Goal: Transaction & Acquisition: Download file/media

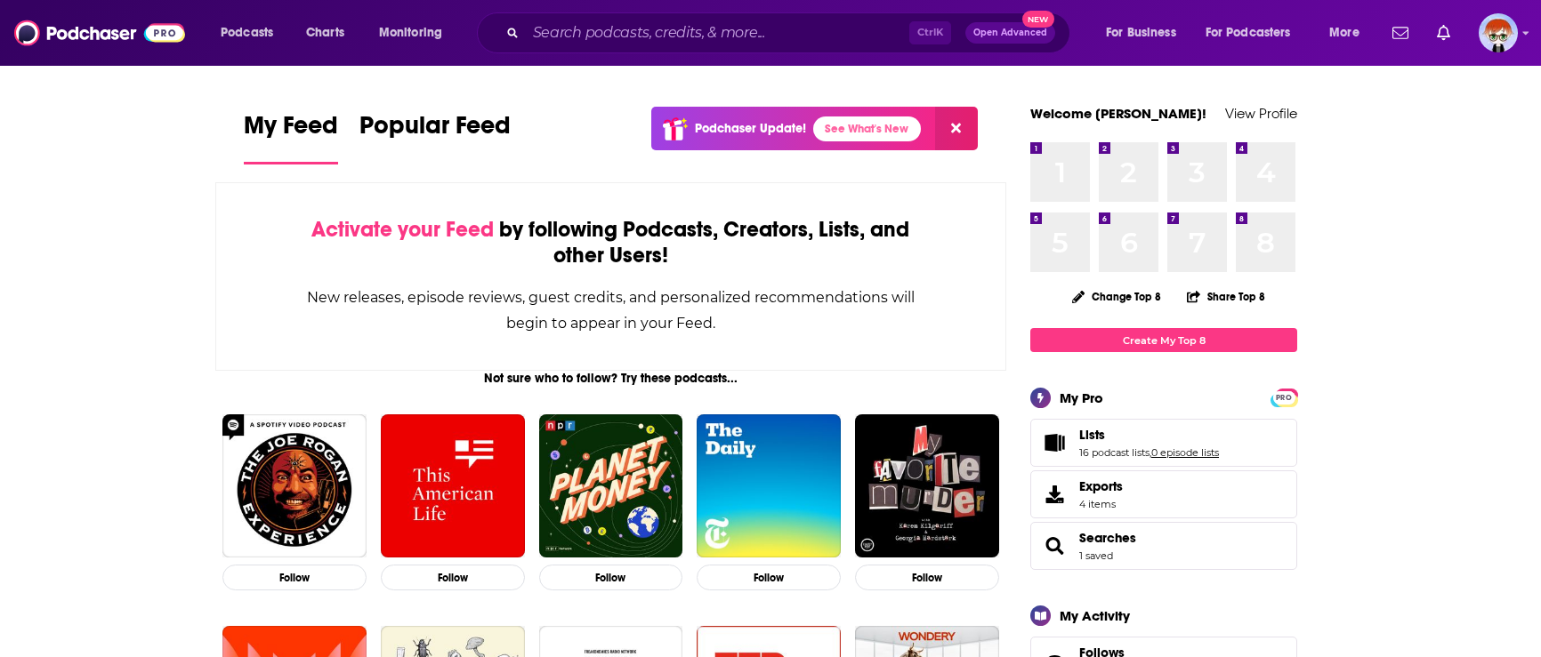
click at [1163, 456] on link "0 episode lists" at bounding box center [1185, 453] width 68 height 12
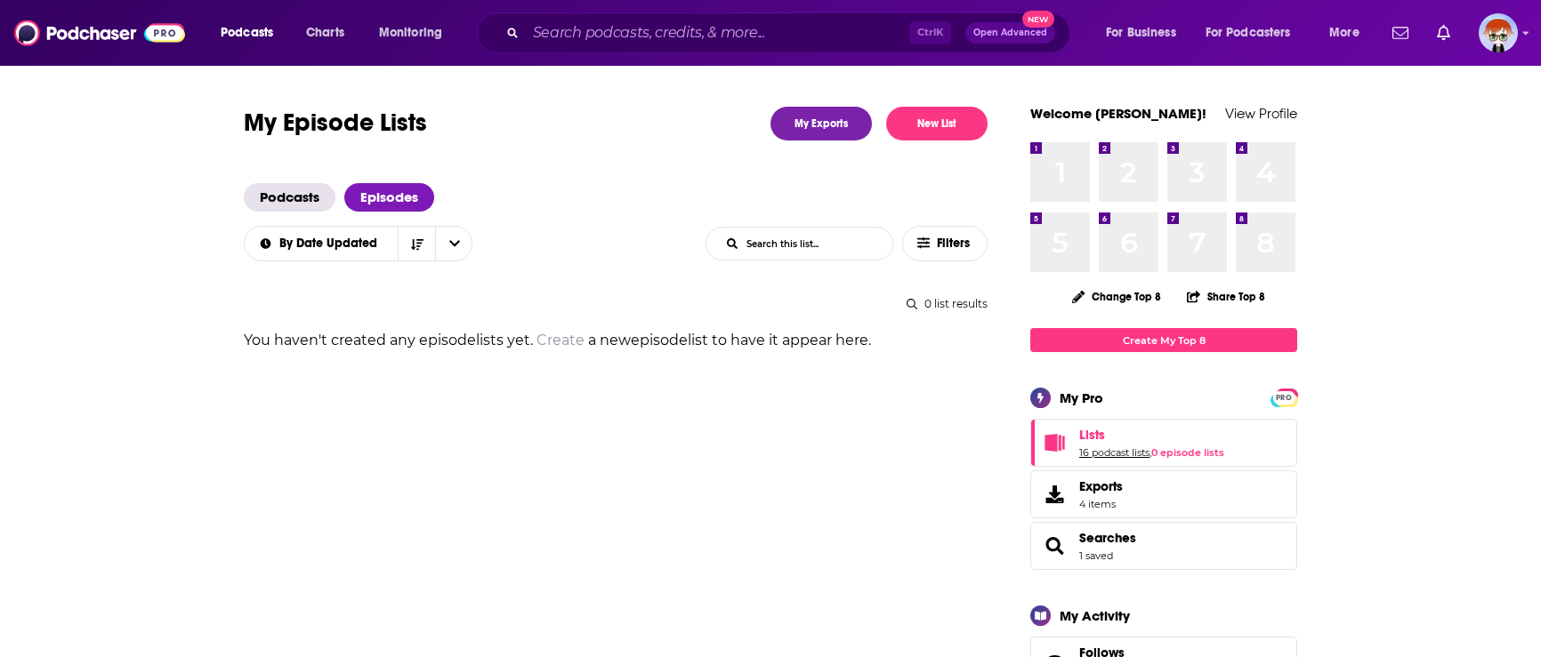
click at [1100, 456] on link "16 podcast lists" at bounding box center [1114, 453] width 70 height 12
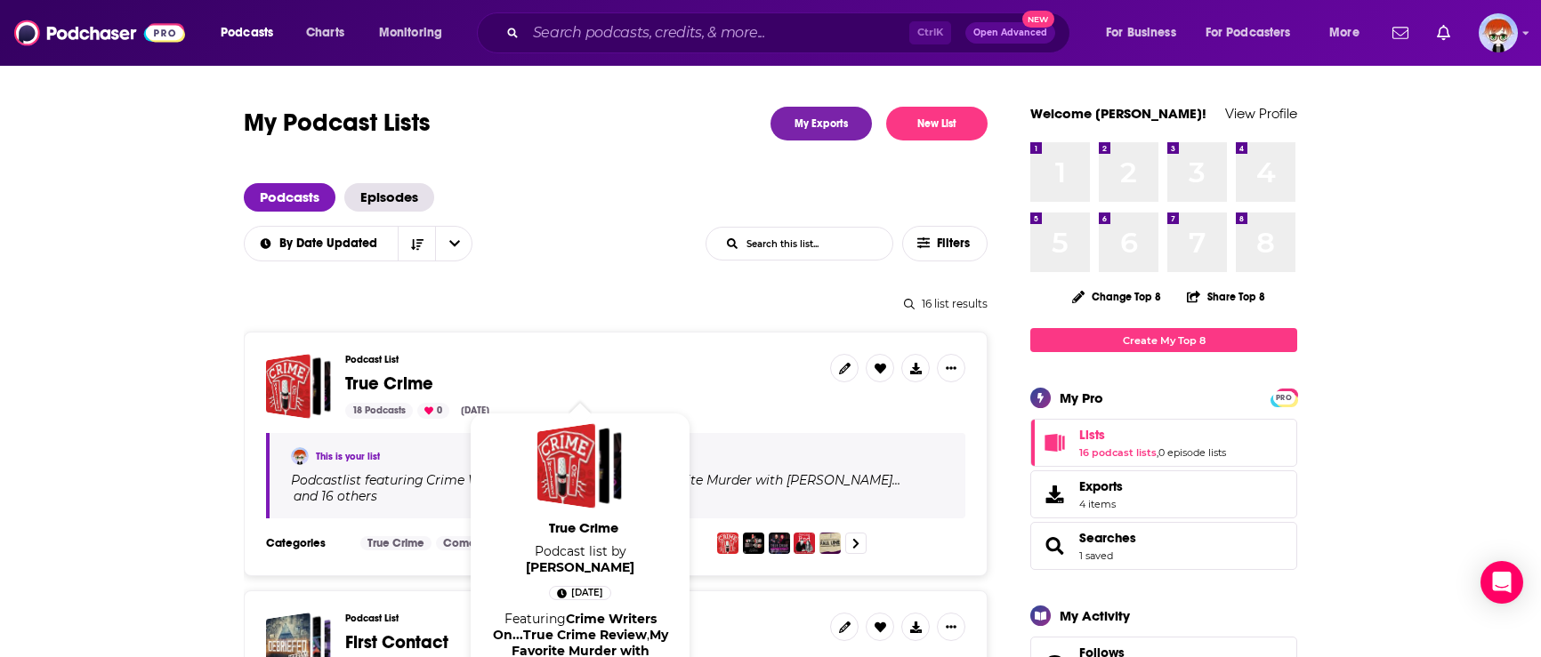
click at [388, 385] on span "True Crime" at bounding box center [389, 384] width 88 height 22
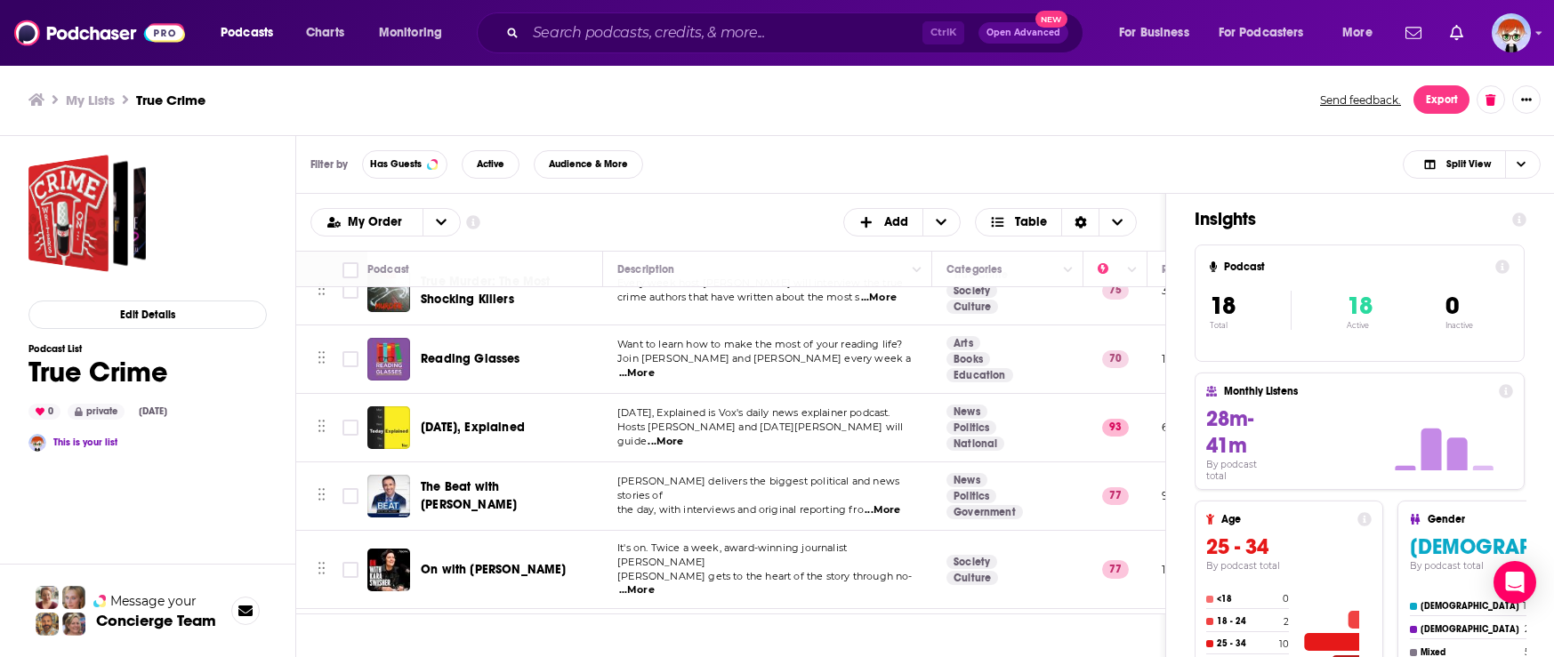
scroll to position [534, 0]
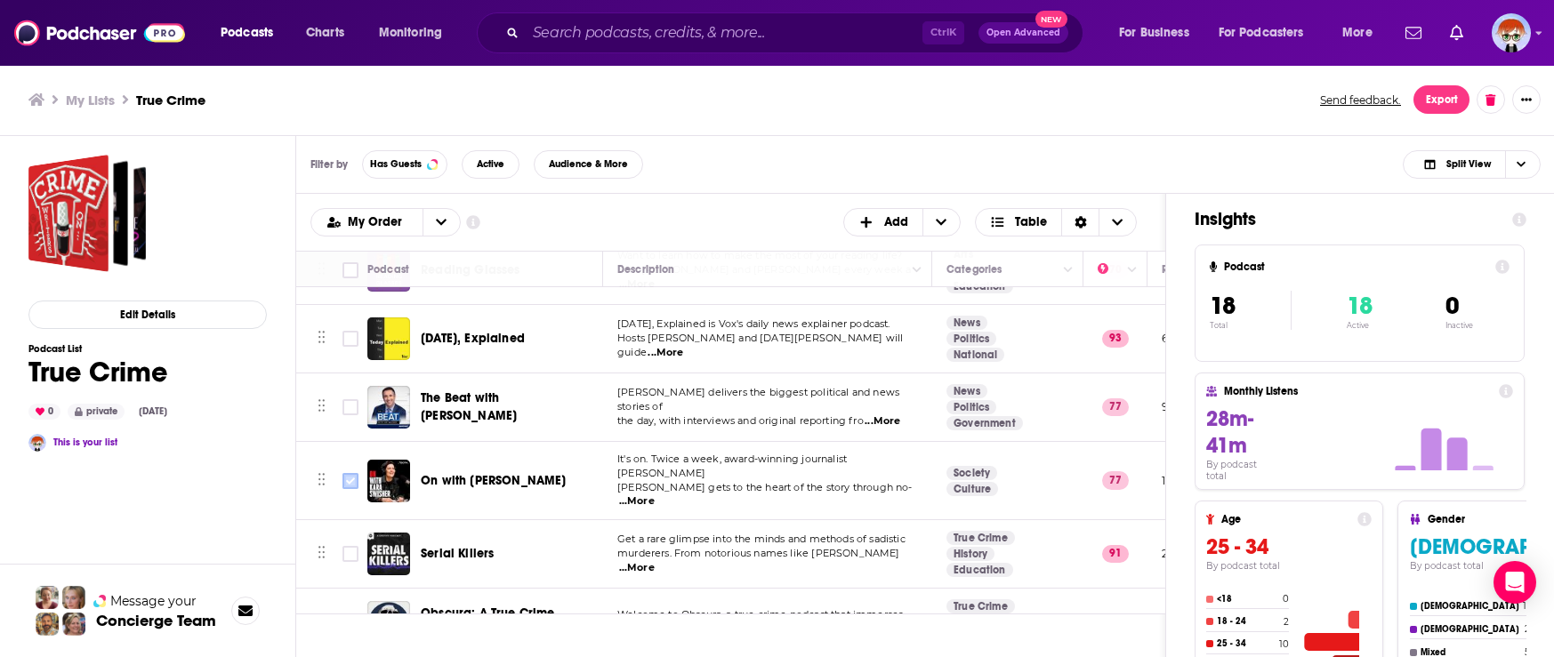
click at [349, 475] on input "Toggle select row" at bounding box center [350, 481] width 16 height 16
checkbox input "true"
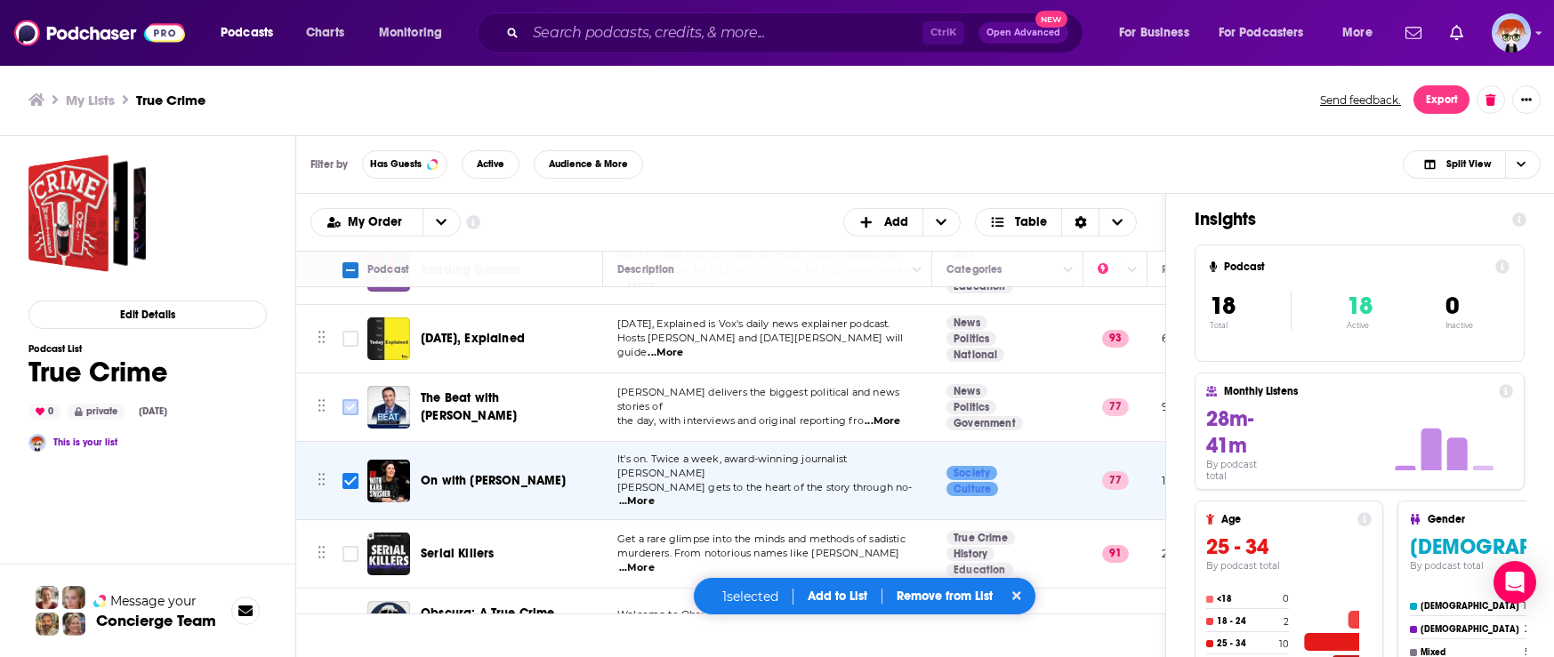
click at [349, 399] on input "Toggle select row" at bounding box center [350, 407] width 16 height 16
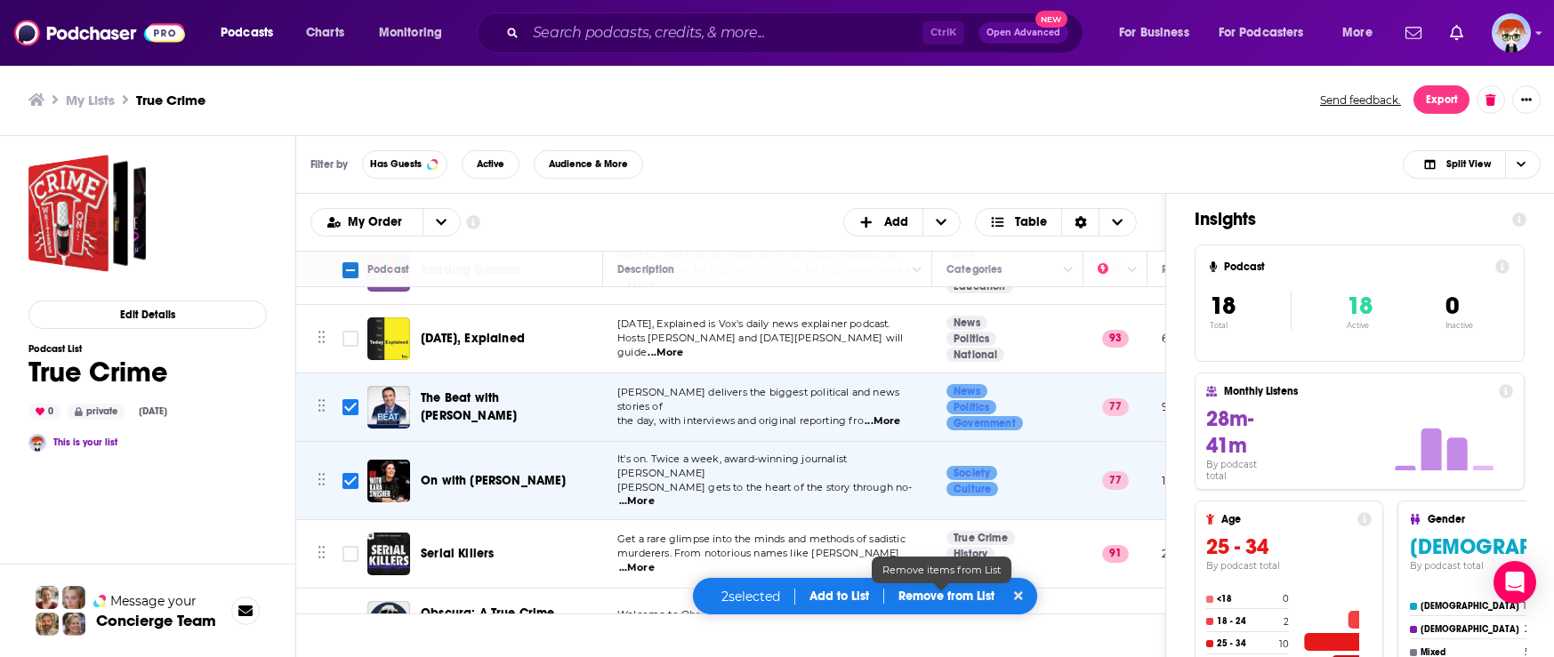
click at [951, 598] on p "Remove from List" at bounding box center [946, 596] width 96 height 15
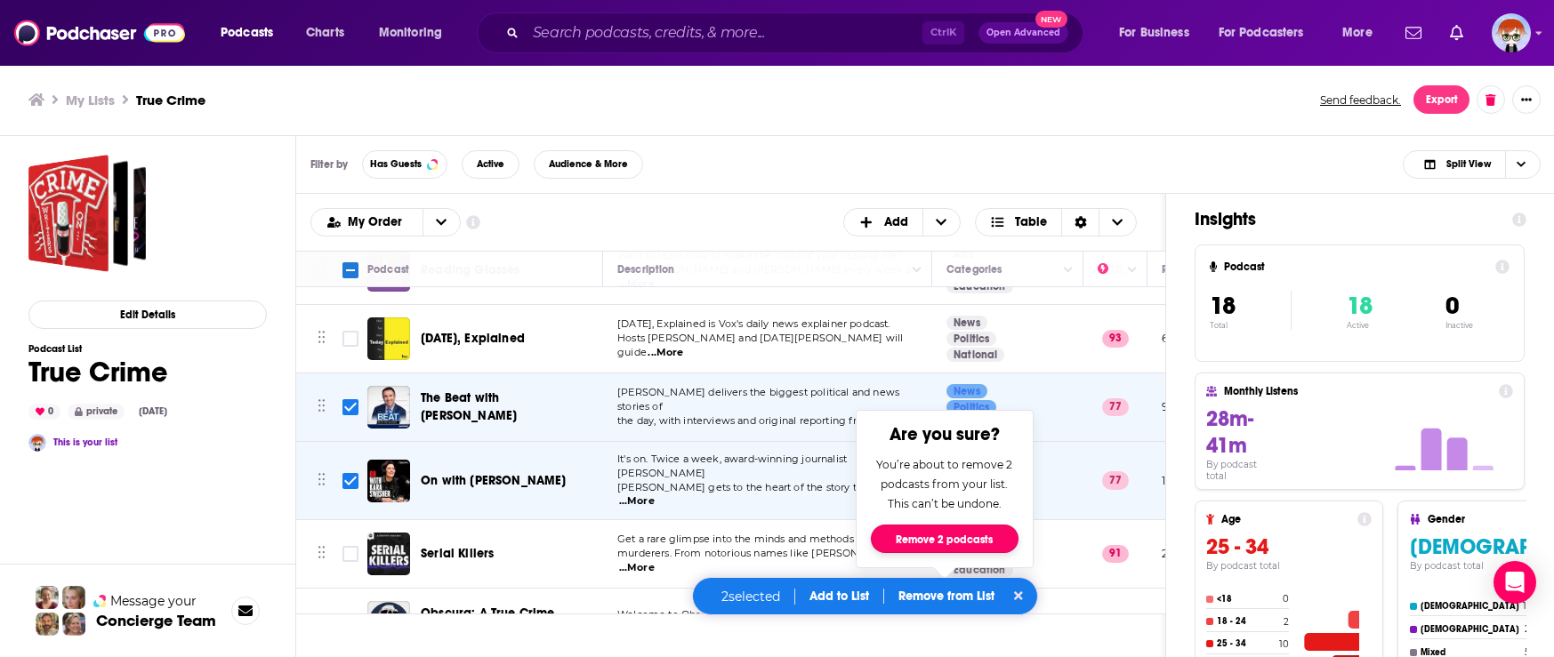
click at [953, 542] on button "Remove 2 podcasts" at bounding box center [945, 539] width 148 height 28
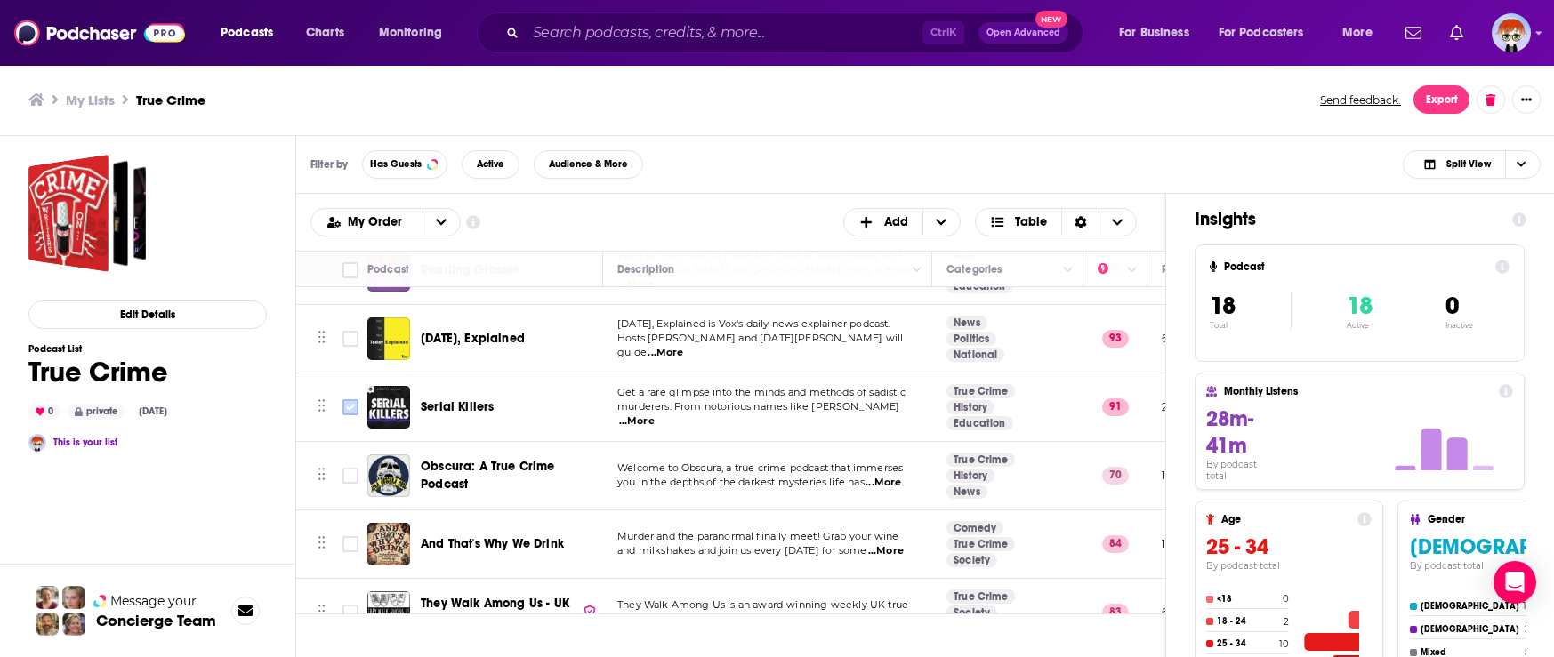
checkbox input "false"
click at [353, 408] on input "Toggle select row" at bounding box center [350, 407] width 16 height 16
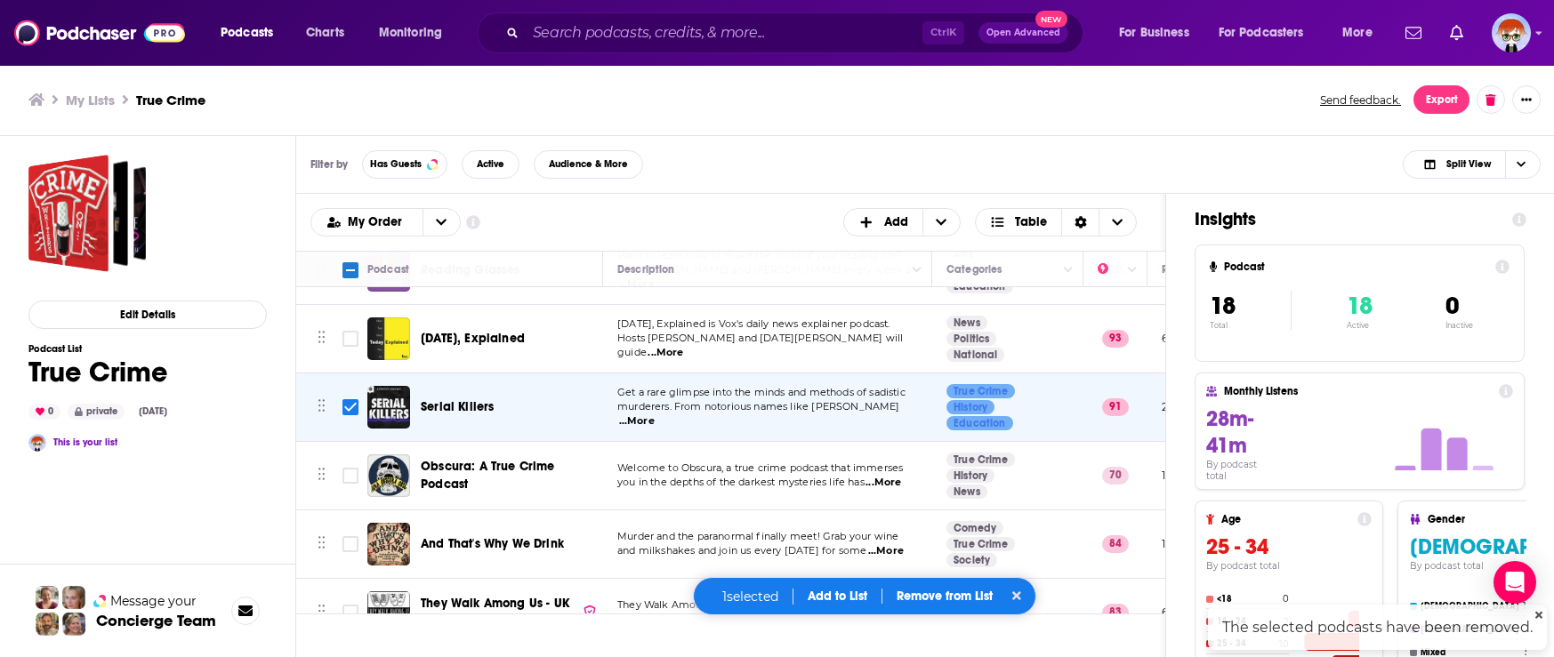
click at [351, 410] on input "Toggle select row" at bounding box center [350, 407] width 16 height 16
checkbox input "false"
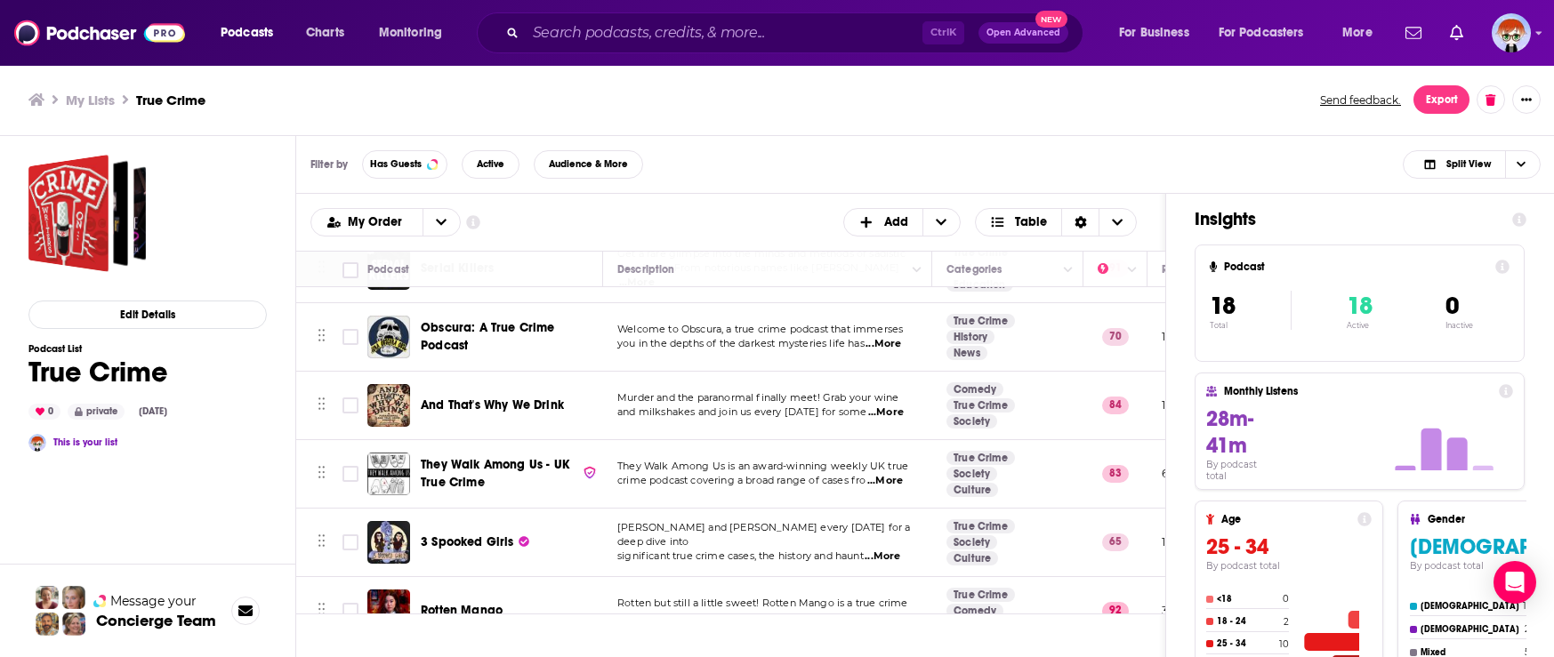
scroll to position [712, 0]
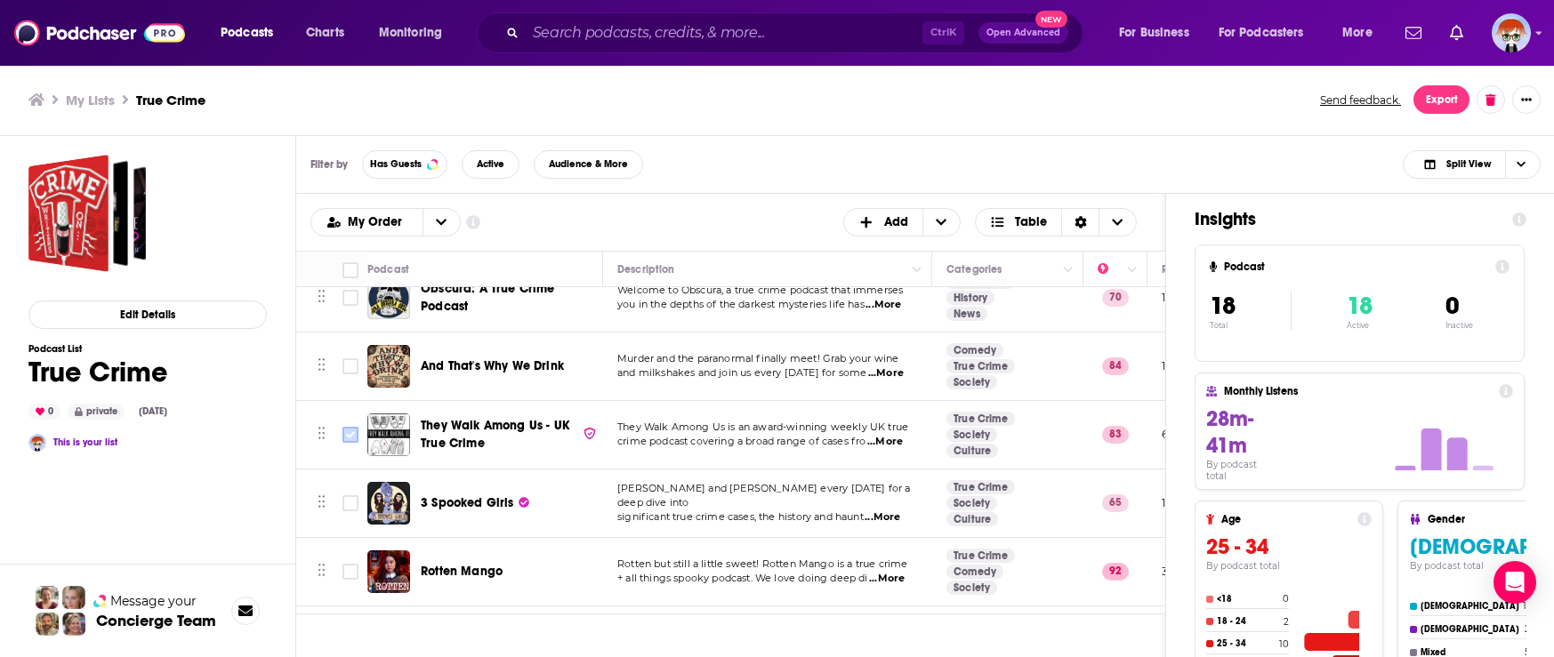
click at [350, 437] on input "Toggle select row" at bounding box center [350, 435] width 16 height 16
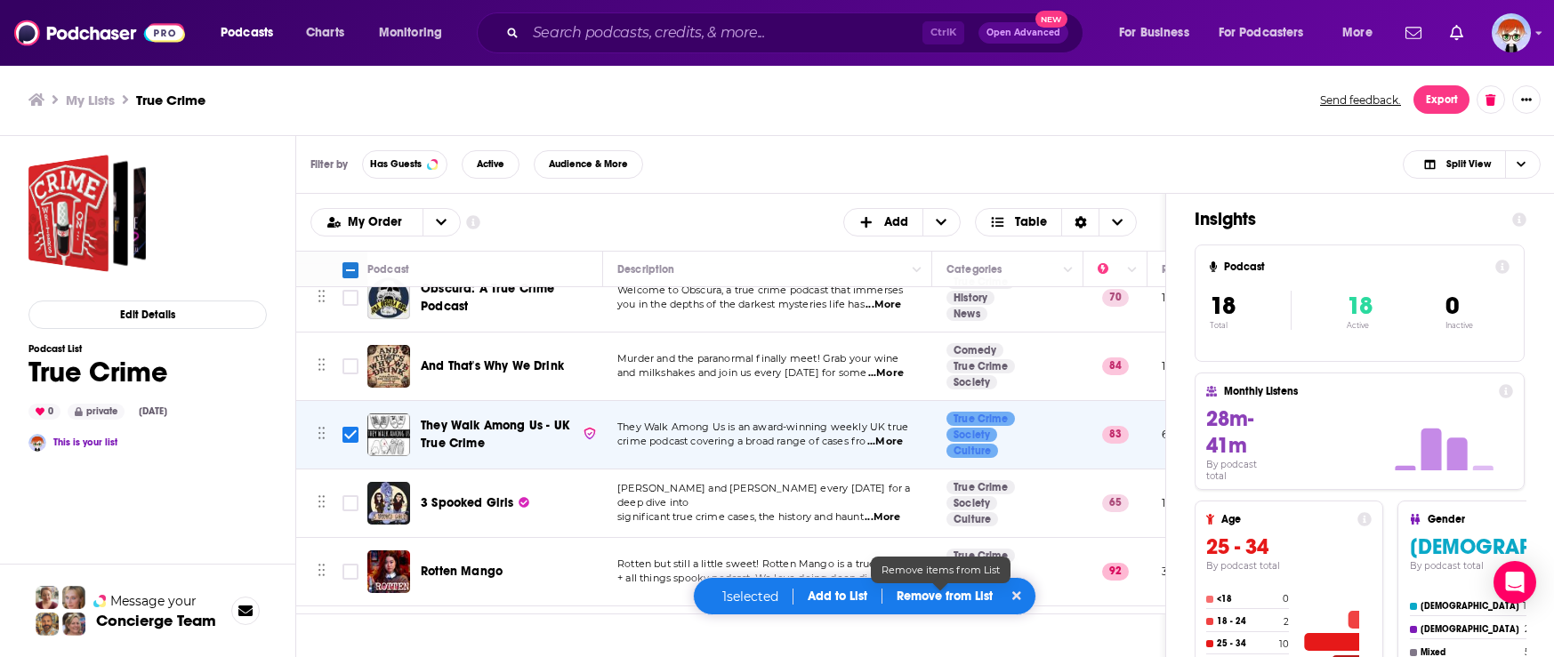
click at [930, 597] on p "Remove from List" at bounding box center [945, 596] width 96 height 15
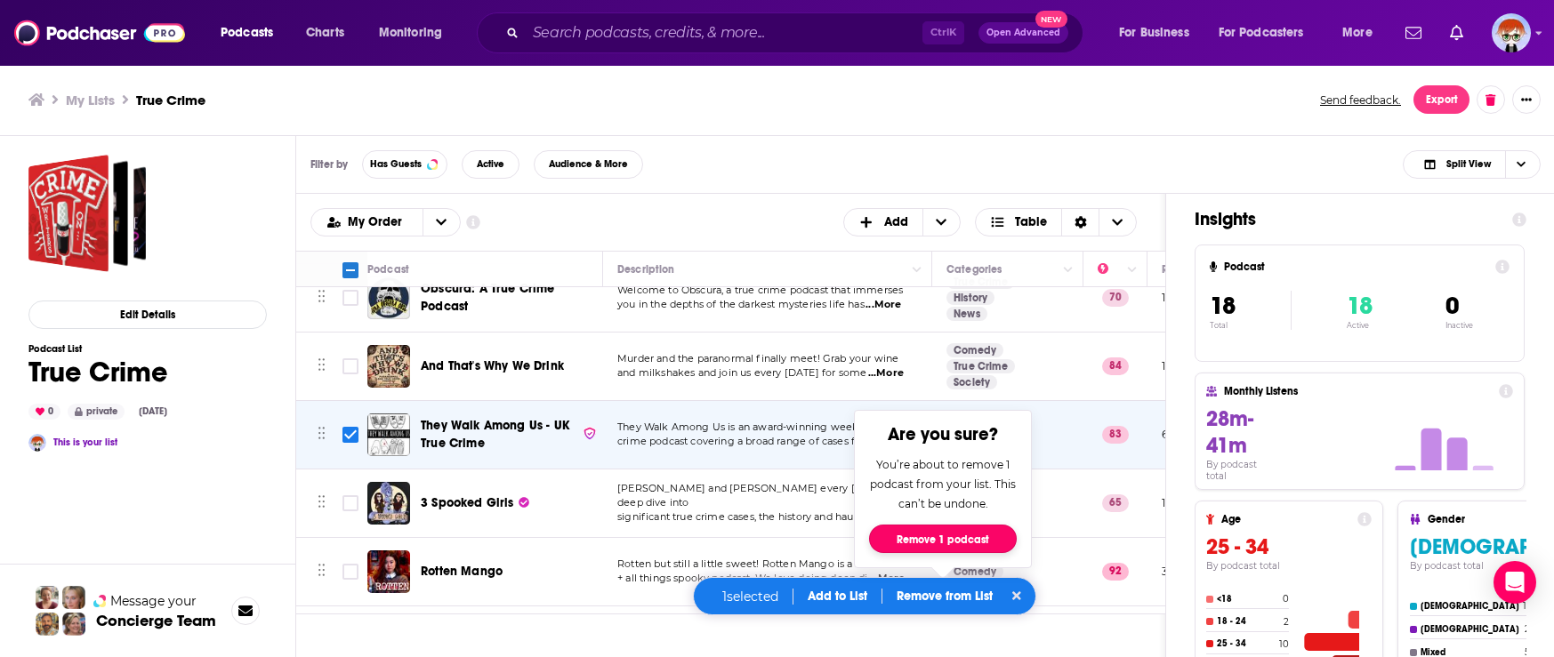
click at [931, 539] on button "Remove 1 podcast" at bounding box center [943, 539] width 148 height 28
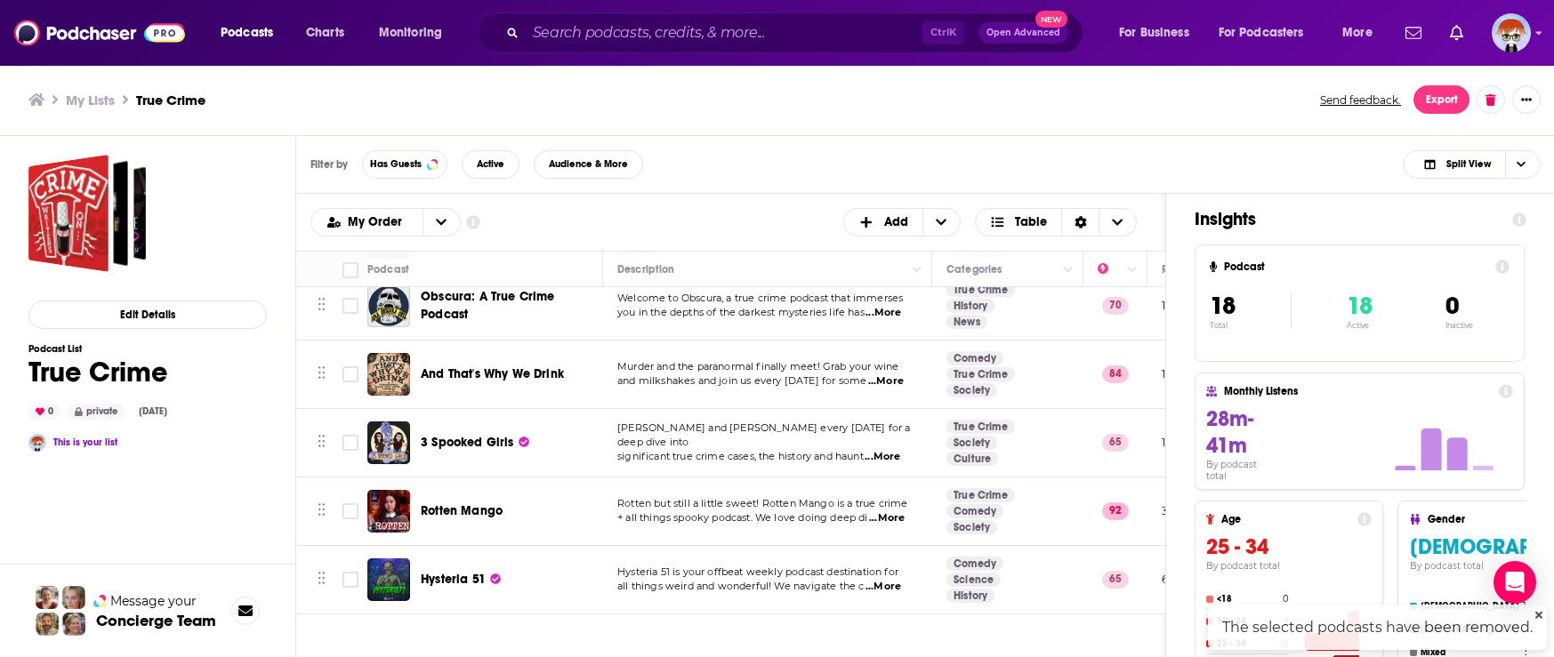
checkbox input "false"
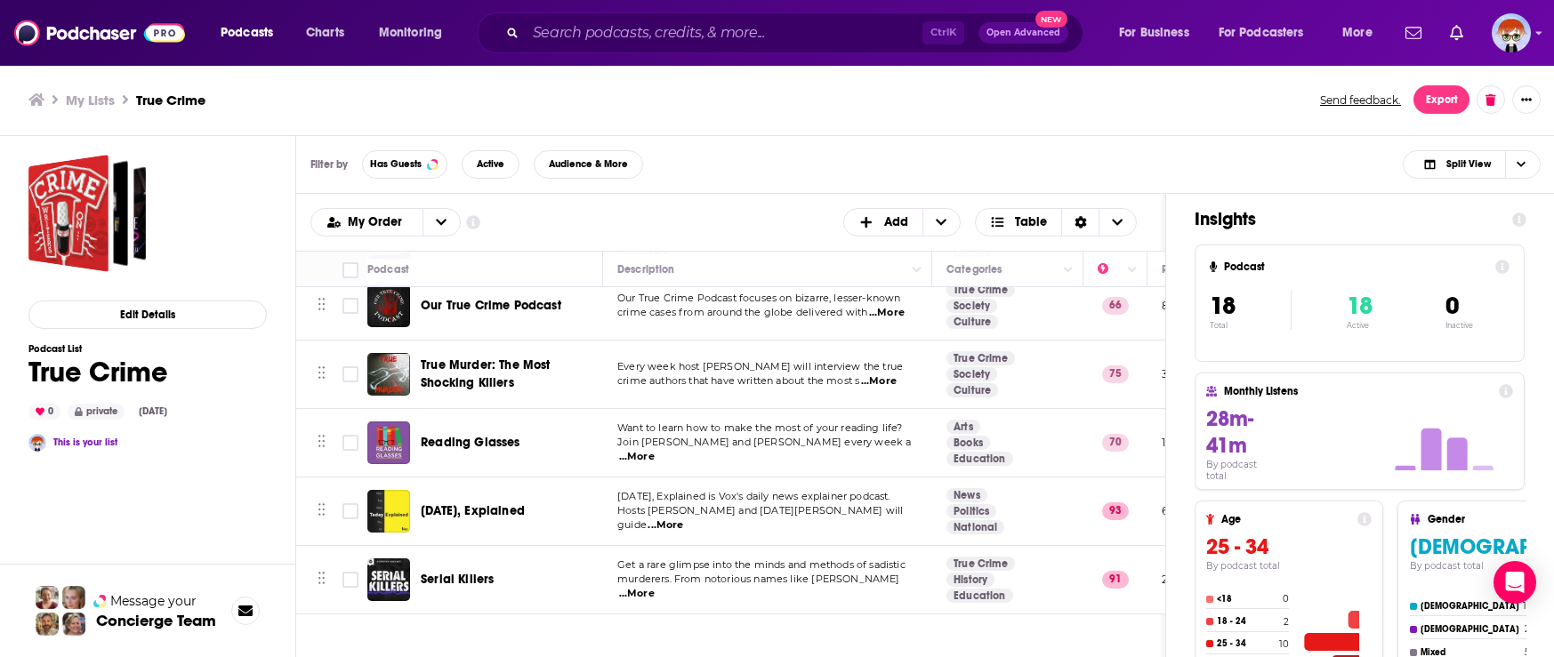
scroll to position [450, 0]
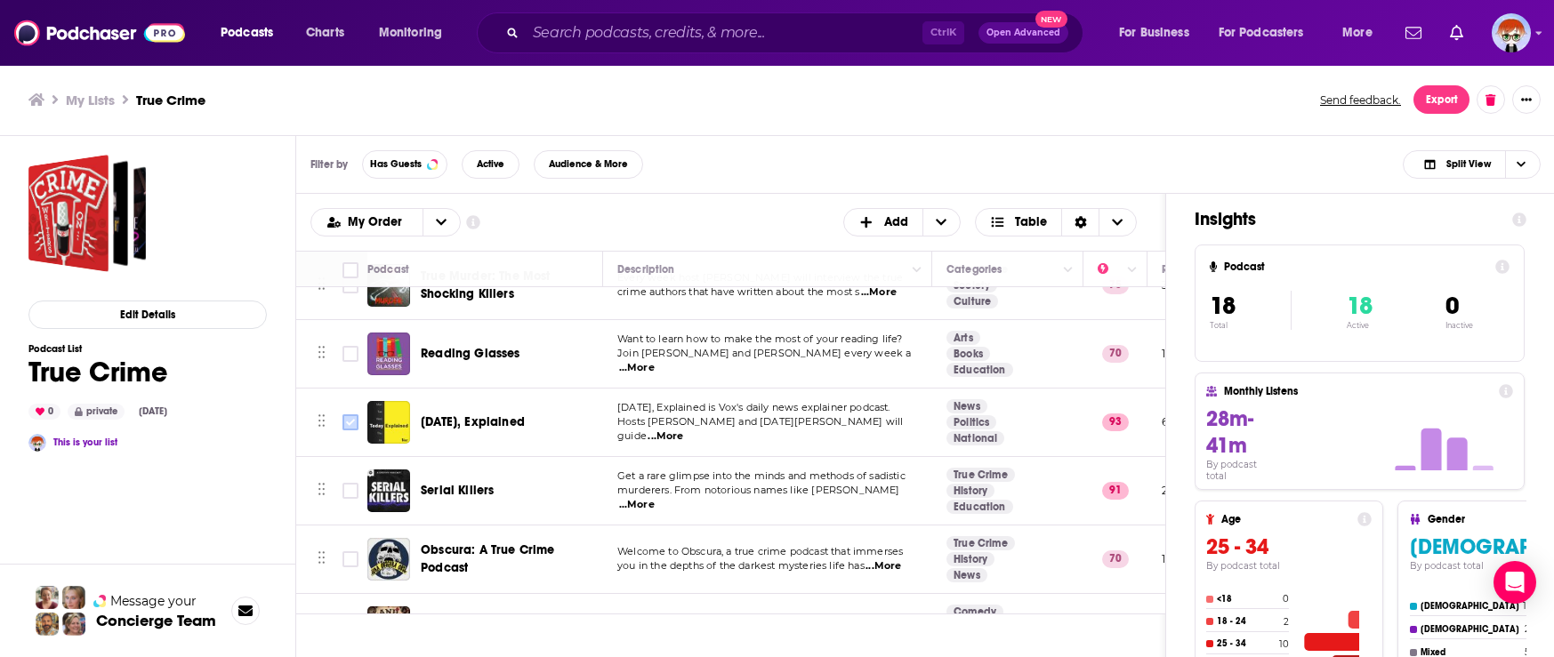
click at [352, 424] on input "Toggle select row" at bounding box center [350, 422] width 16 height 16
checkbox input "true"
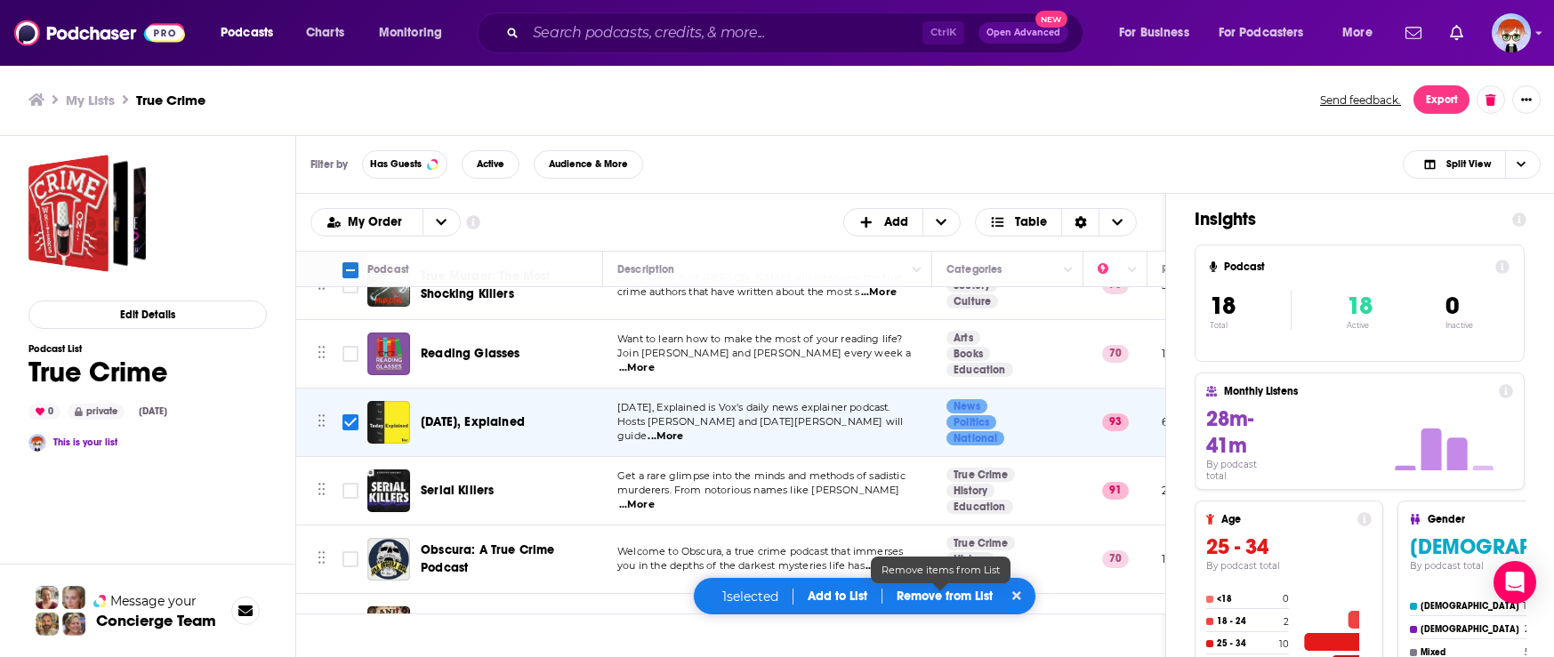
click at [919, 591] on p "Remove from List" at bounding box center [945, 596] width 96 height 15
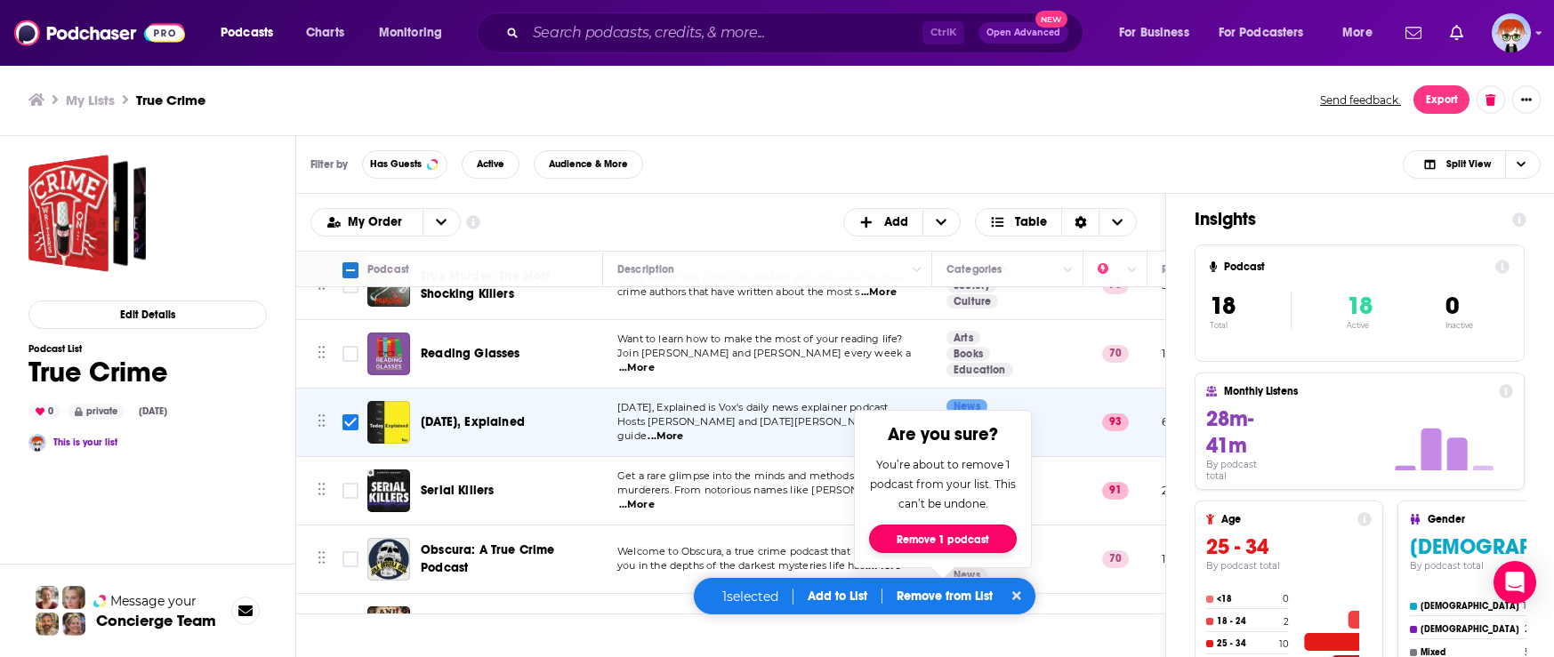
click at [946, 543] on button "Remove 1 podcast" at bounding box center [943, 539] width 148 height 28
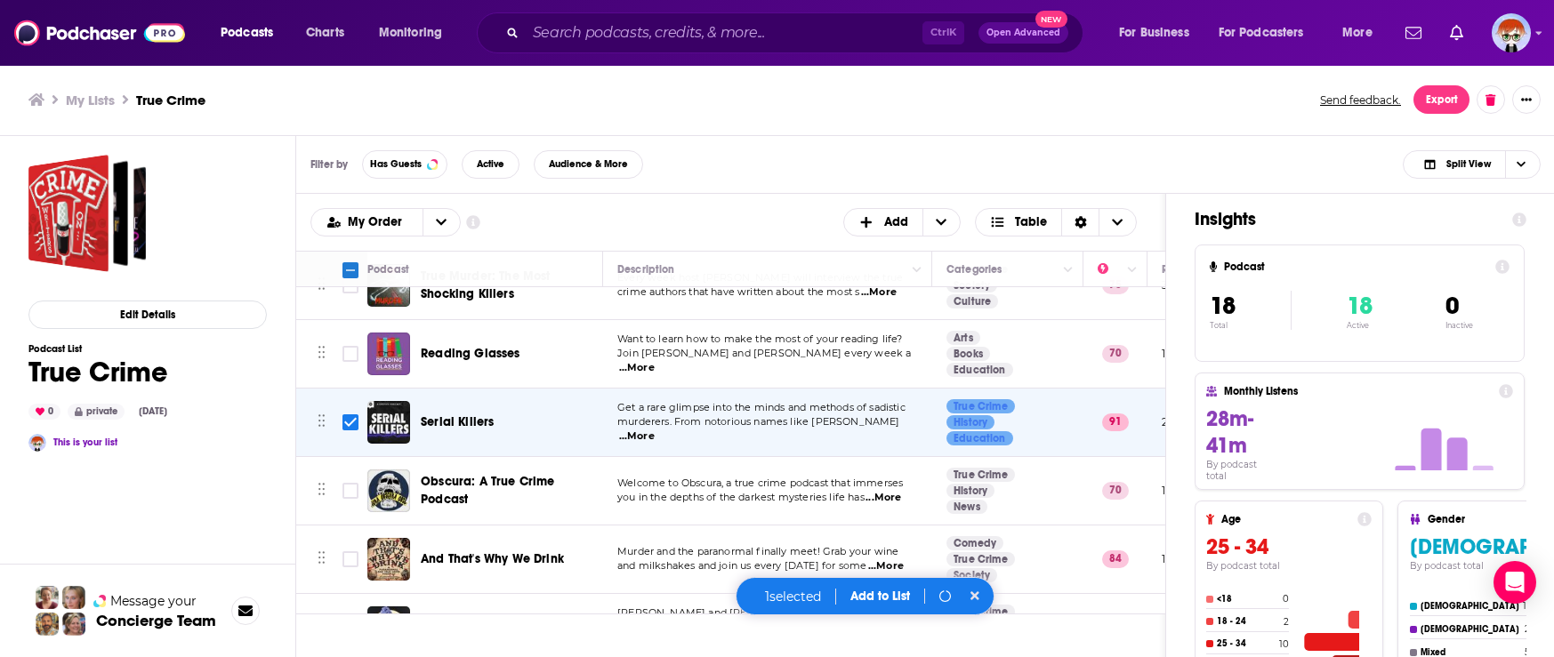
click at [349, 267] on input "Toggle select all" at bounding box center [350, 270] width 16 height 16
checkbox input "true"
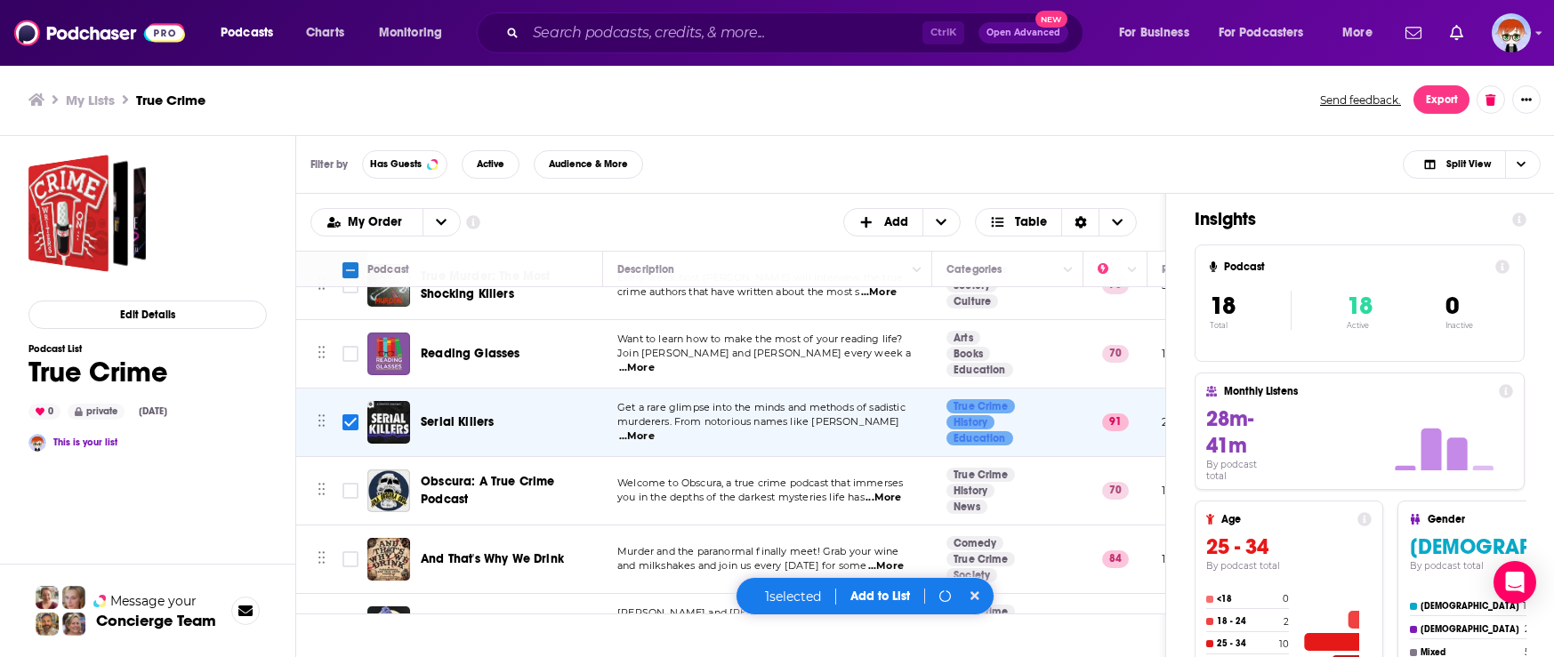
checkbox input "true"
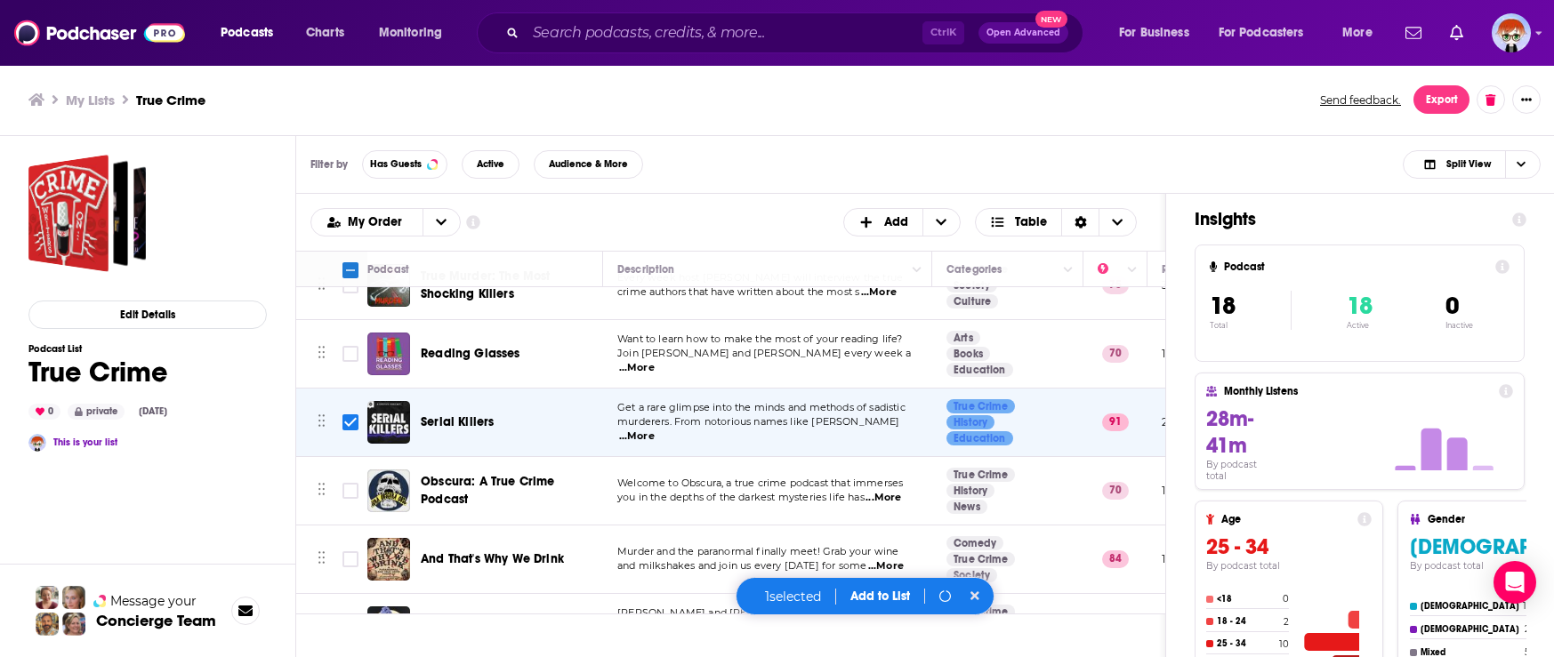
checkbox input "true"
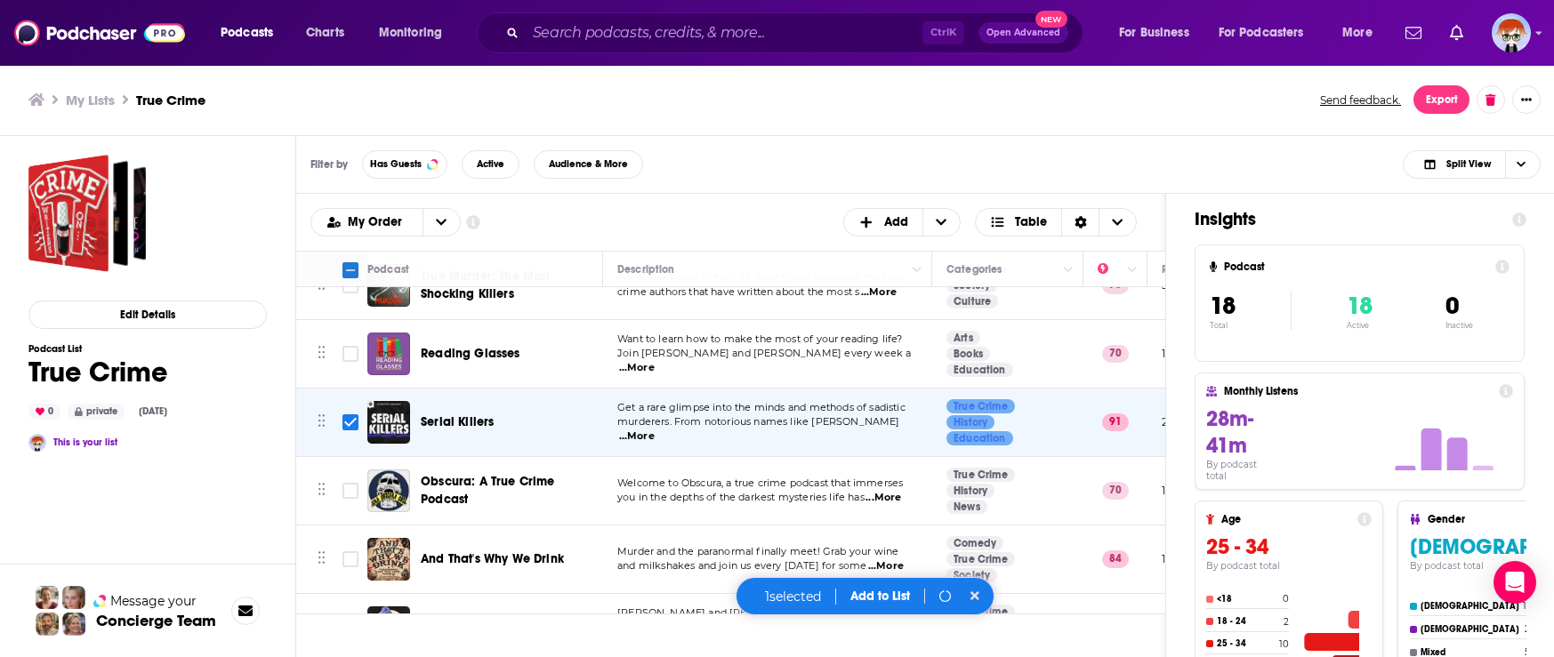
checkbox input "false"
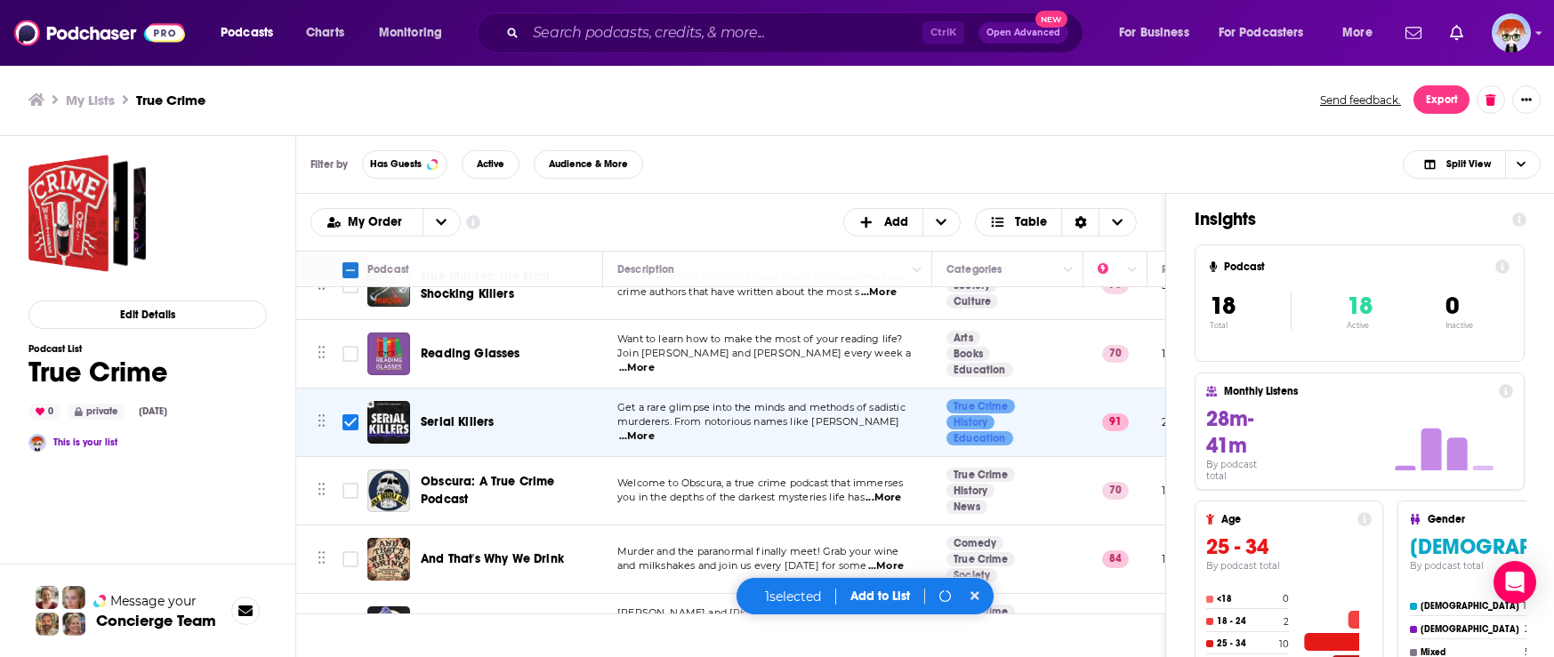
checkbox input "false"
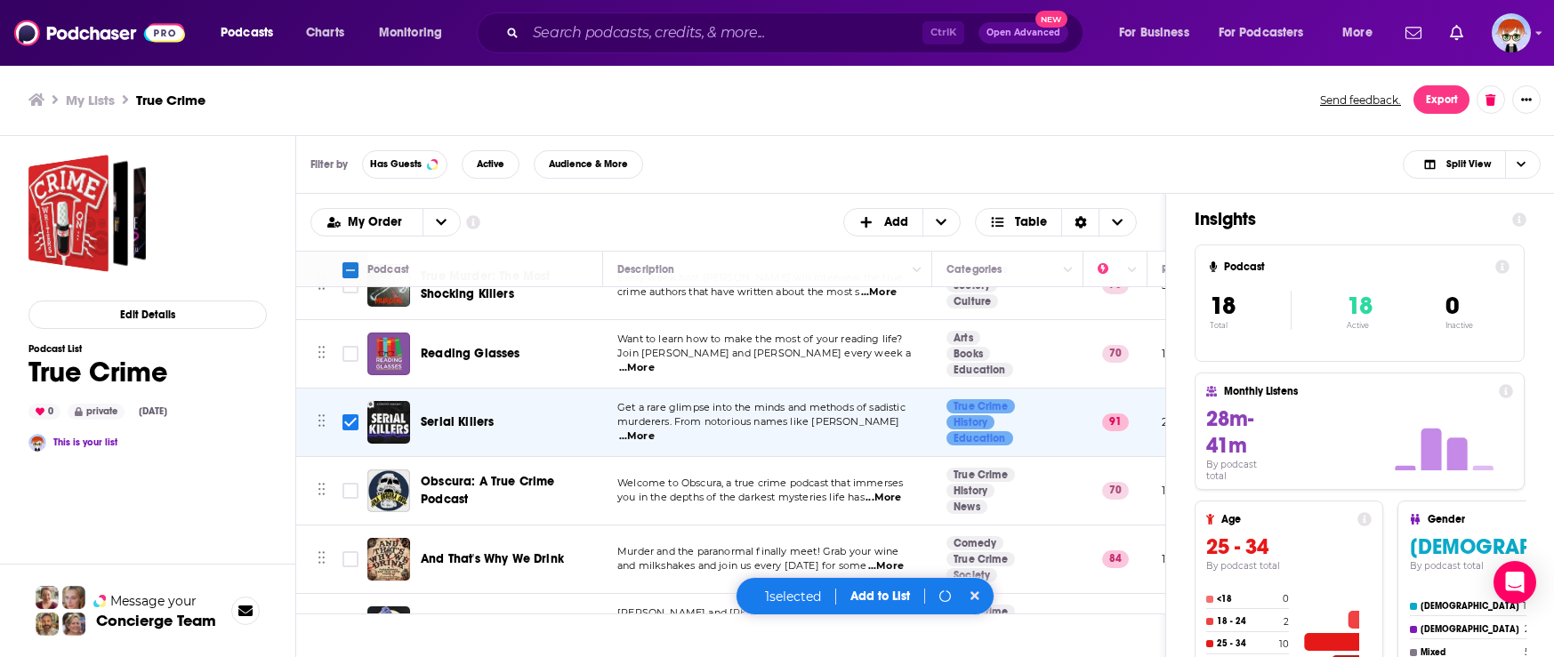
checkbox input "false"
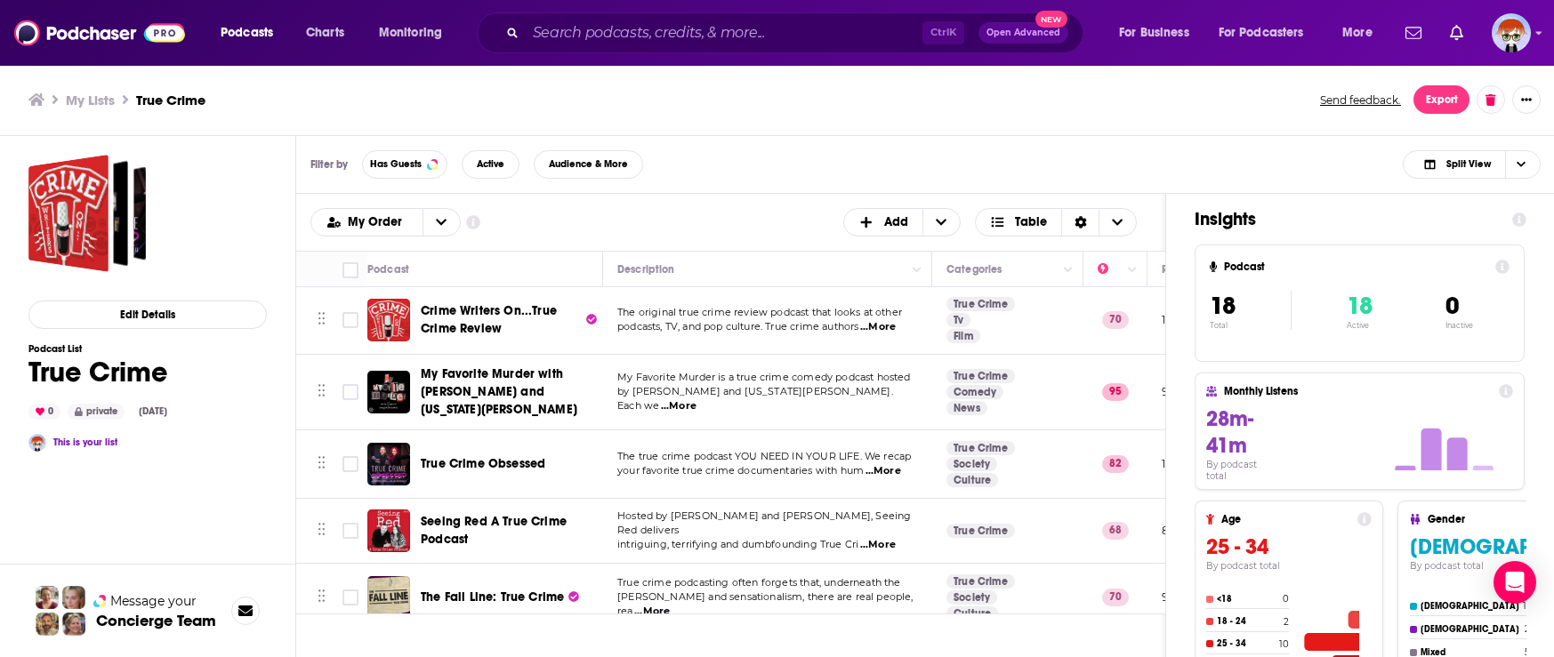
scroll to position [0, 0]
click at [980, 378] on link "True Crime" at bounding box center [980, 377] width 68 height 14
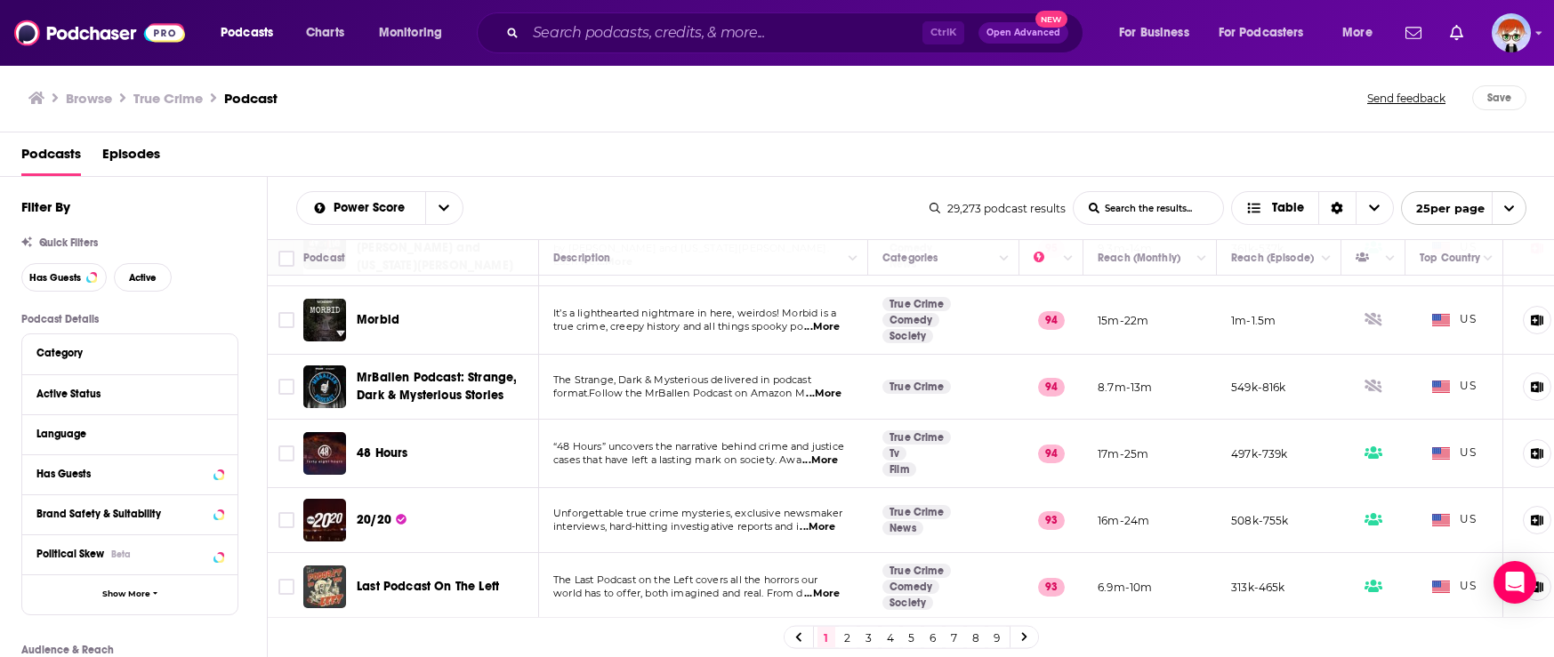
scroll to position [356, 0]
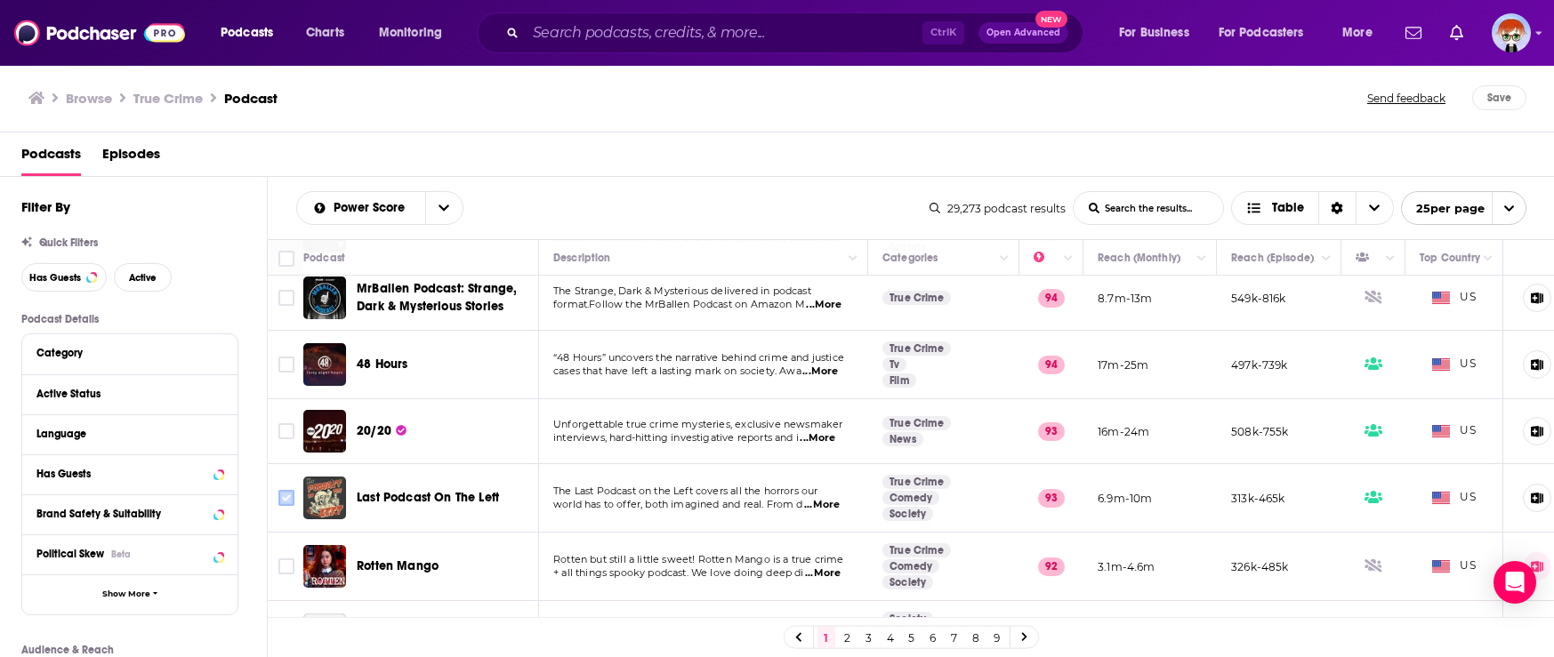
click at [283, 496] on input "Toggle select row" at bounding box center [286, 498] width 16 height 16
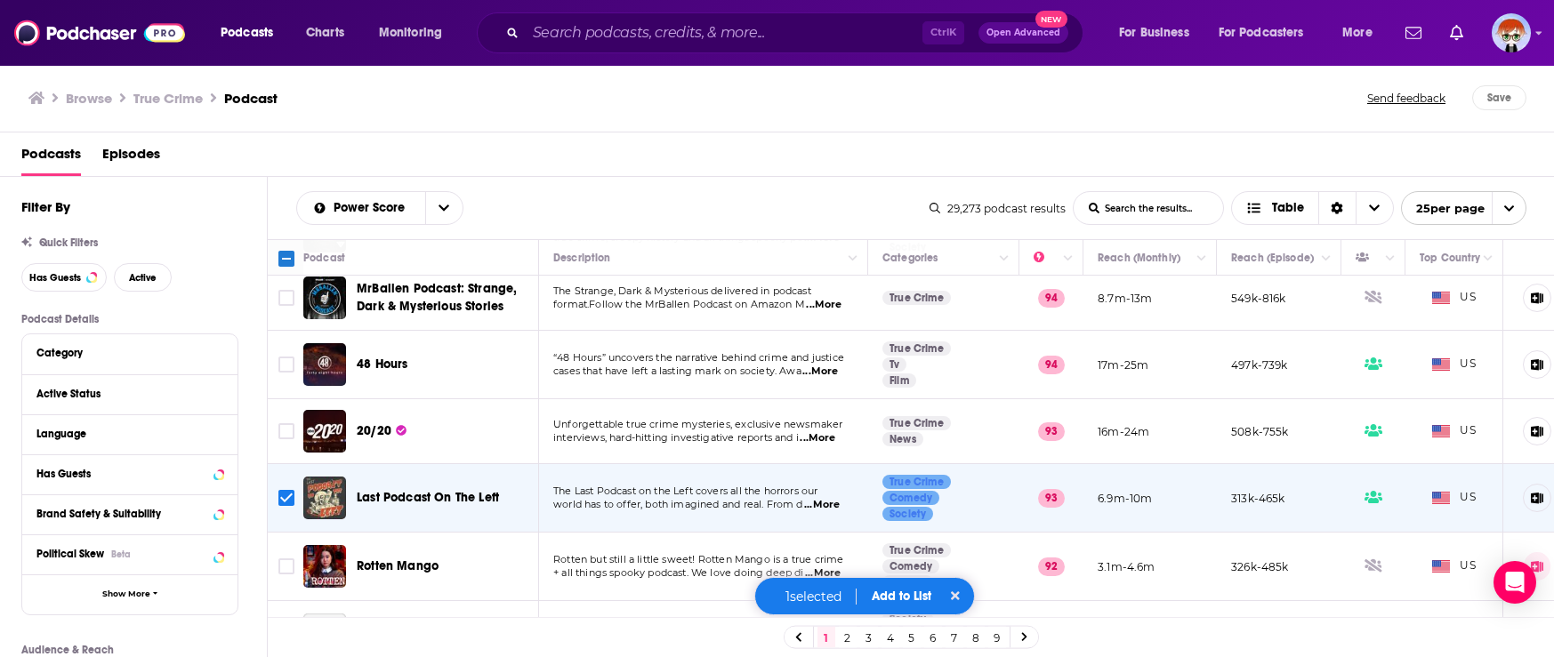
click at [910, 599] on button "Add to List" at bounding box center [901, 596] width 88 height 15
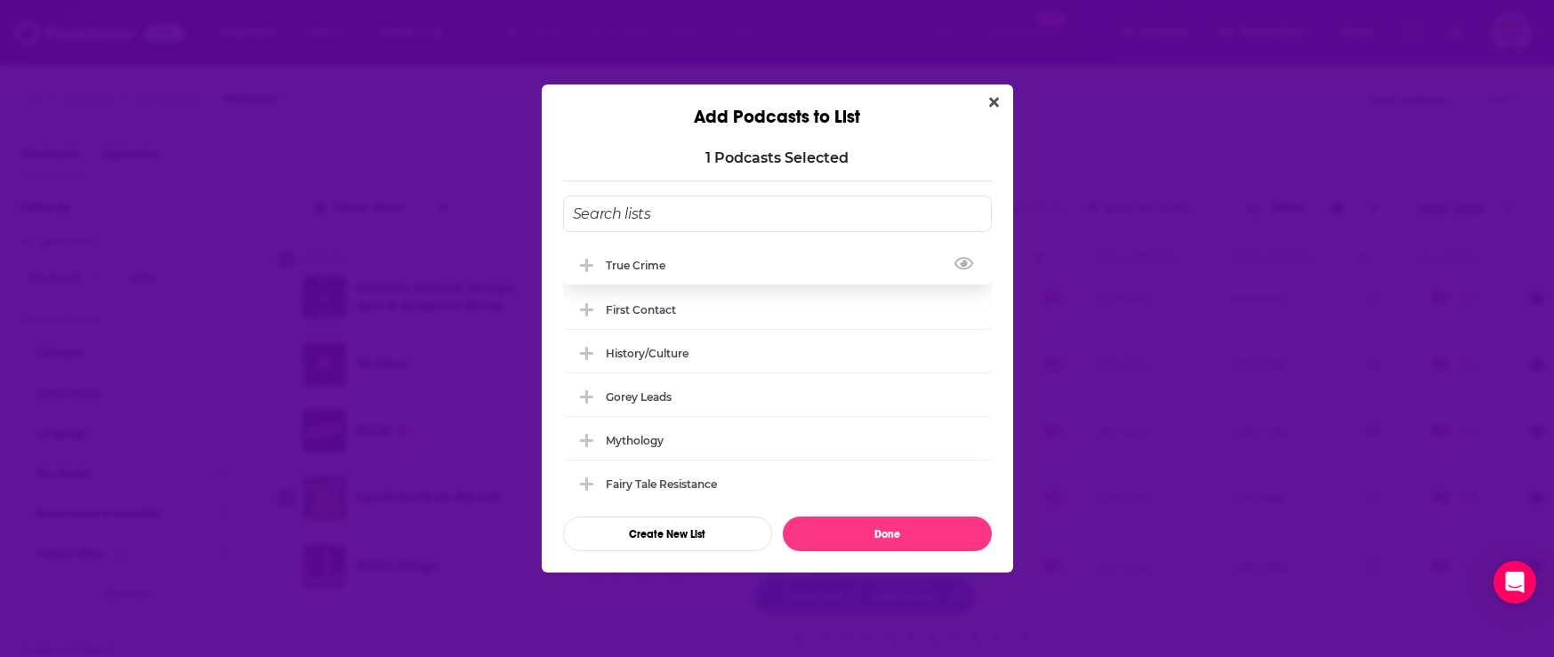
click at [651, 268] on div "True Crime" at bounding box center [641, 265] width 70 height 13
click at [892, 538] on button "Done" at bounding box center [887, 534] width 209 height 35
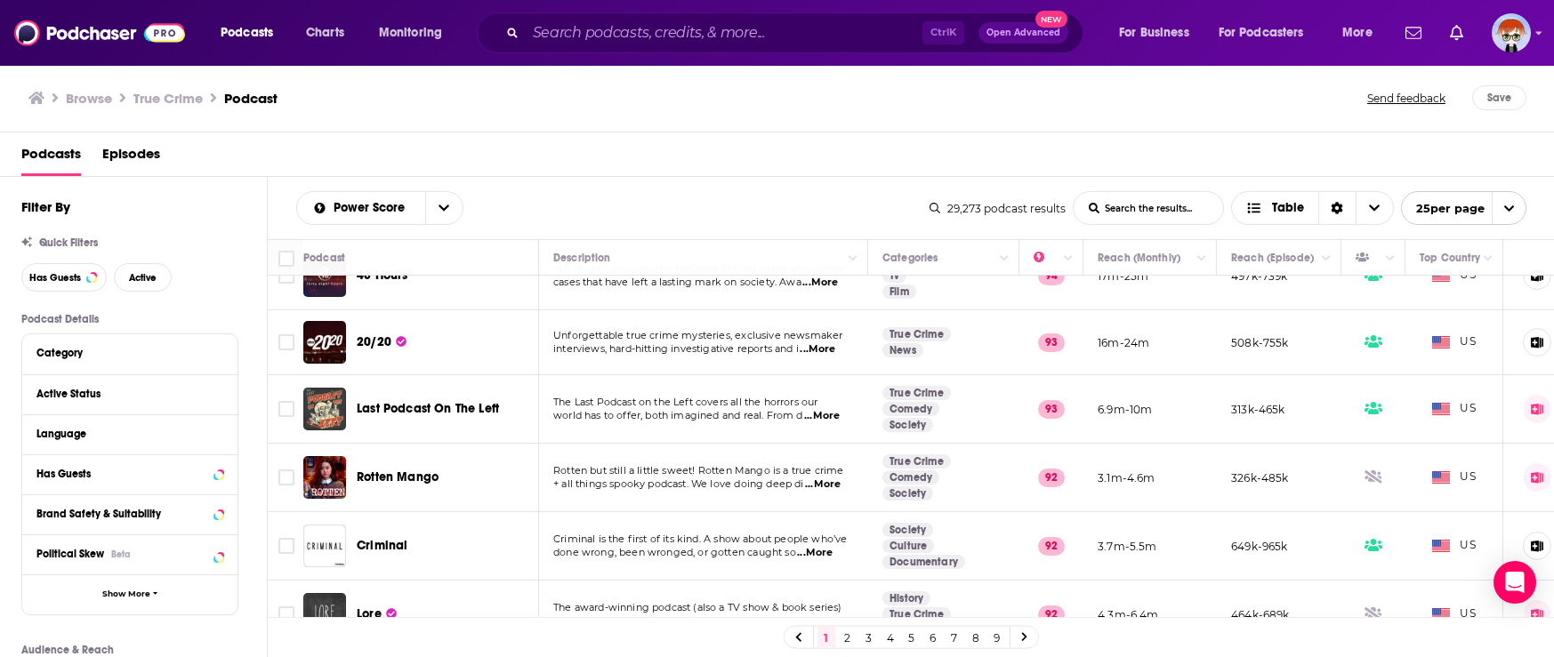
scroll to position [534, 0]
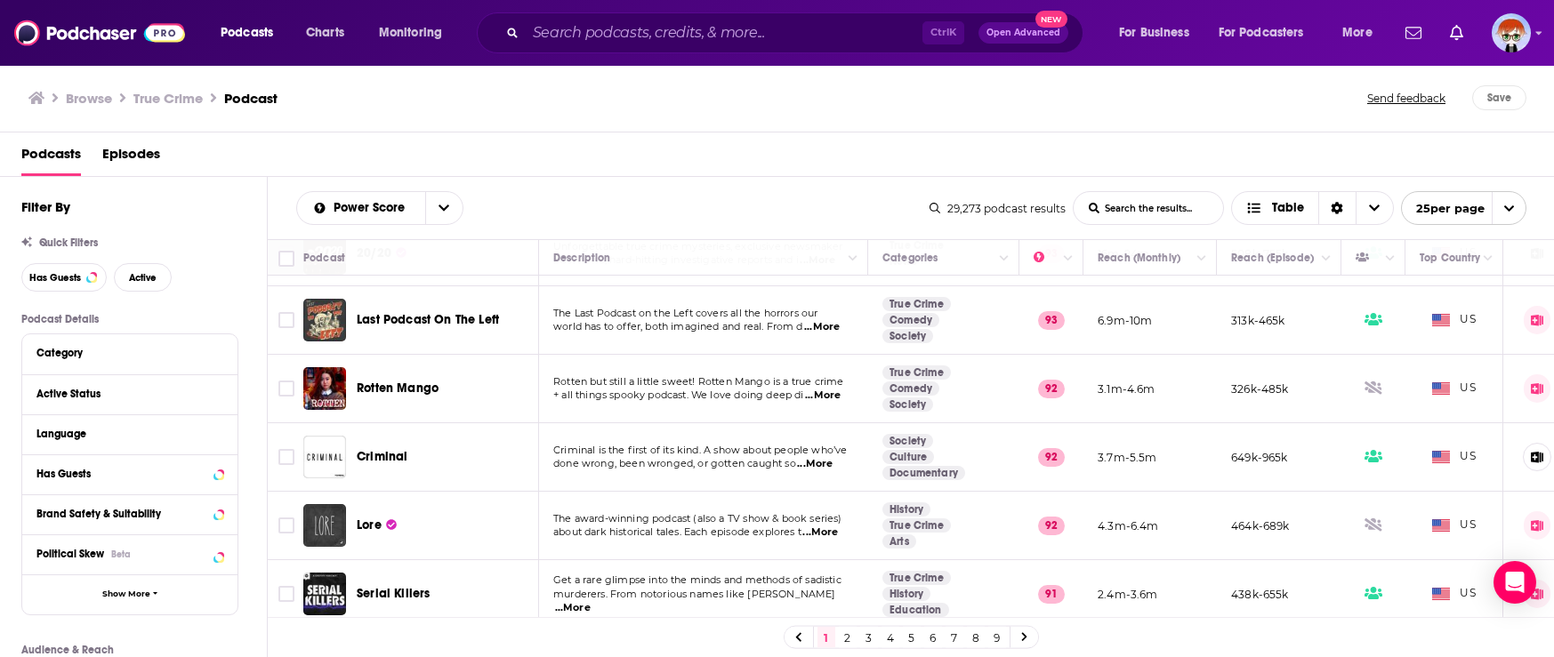
click at [820, 464] on span "...More" at bounding box center [815, 464] width 36 height 14
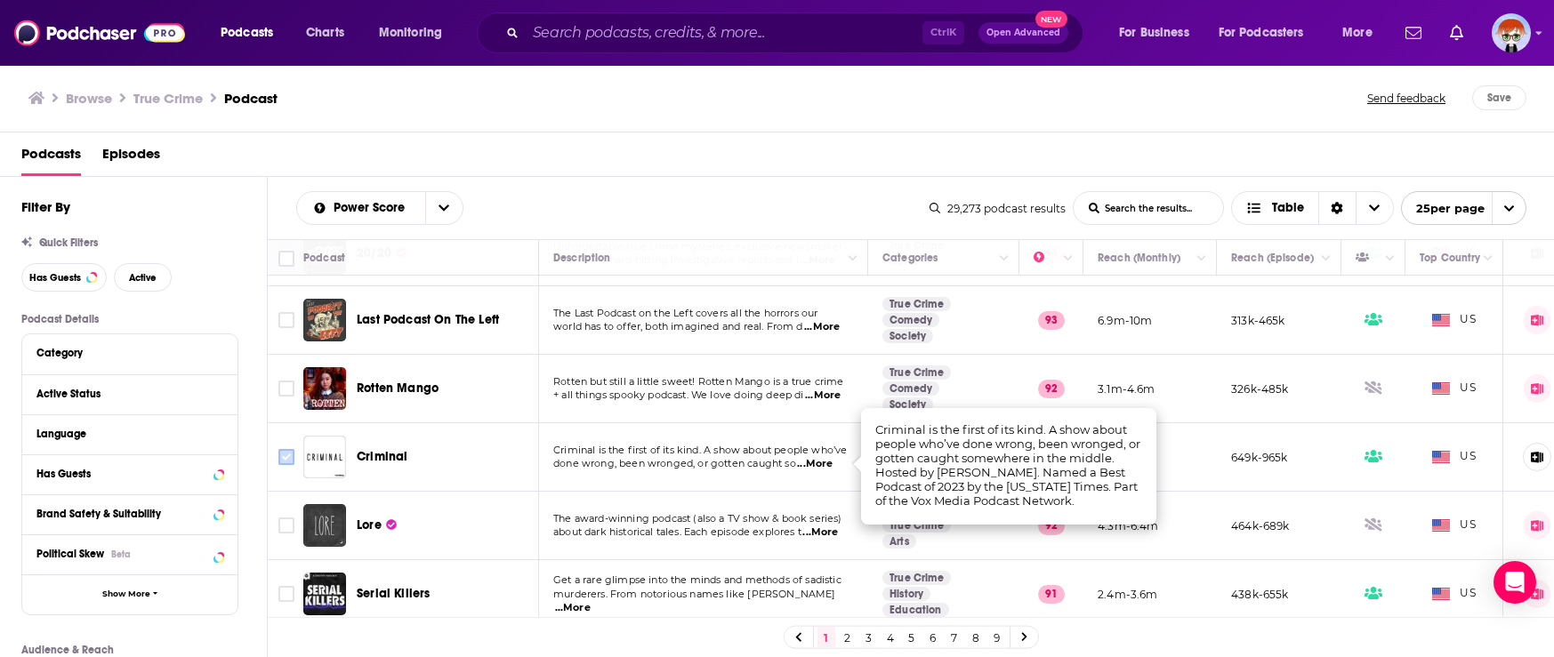
click at [291, 460] on input "Toggle select row" at bounding box center [286, 457] width 16 height 16
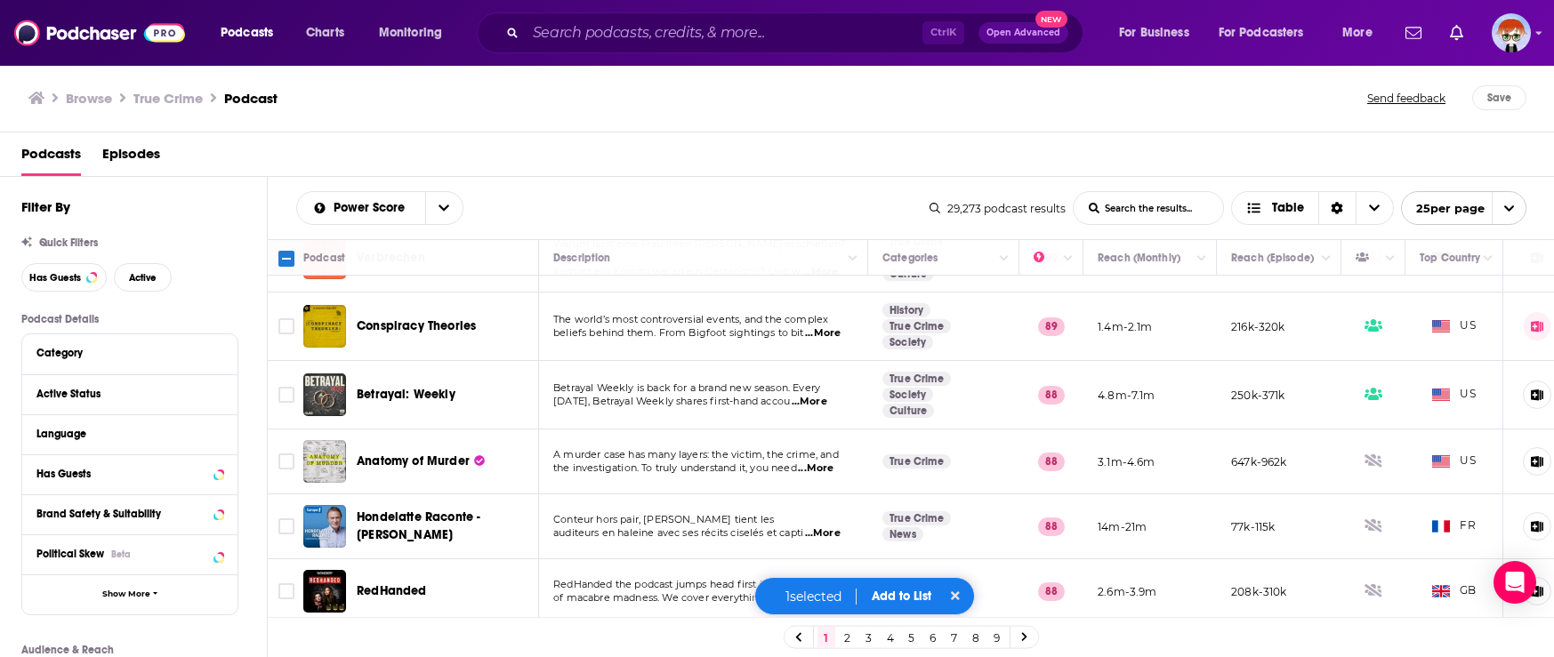
scroll to position [1156, 0]
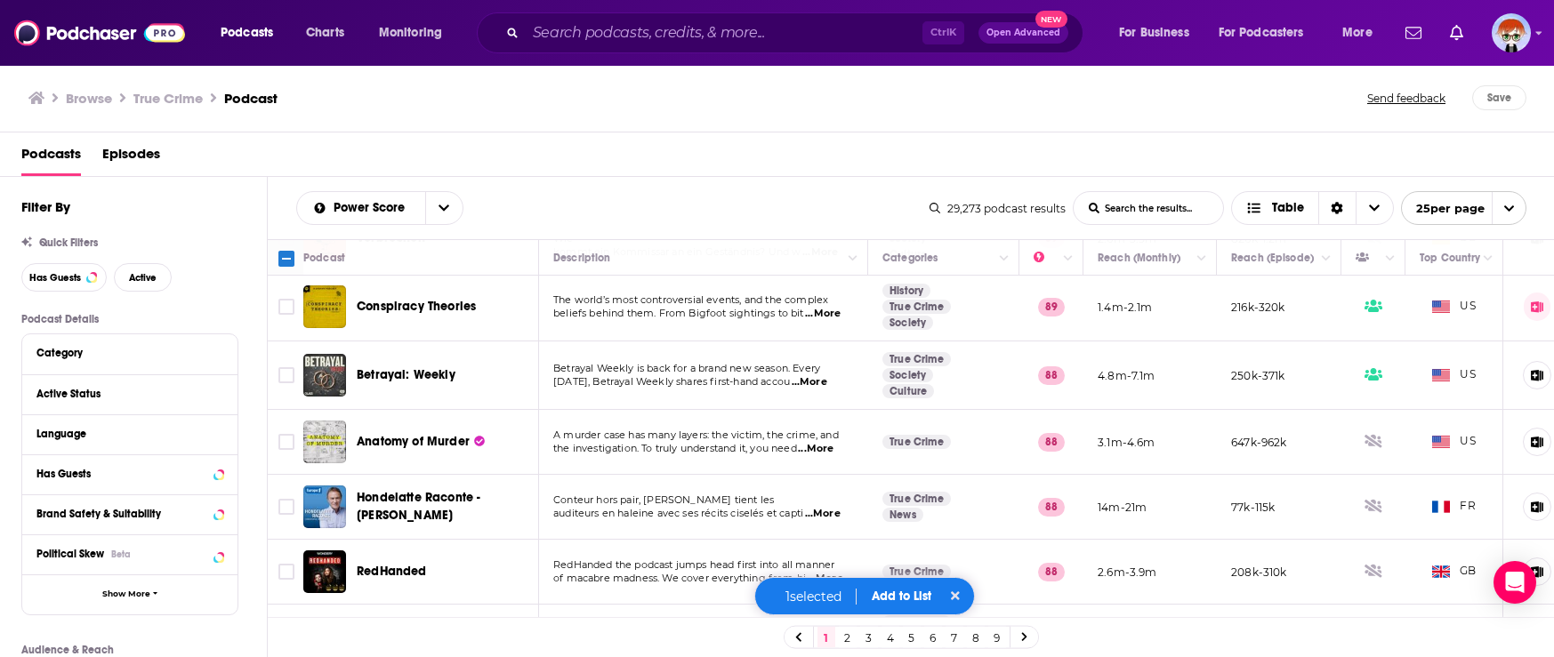
click at [827, 380] on span "...More" at bounding box center [810, 382] width 36 height 14
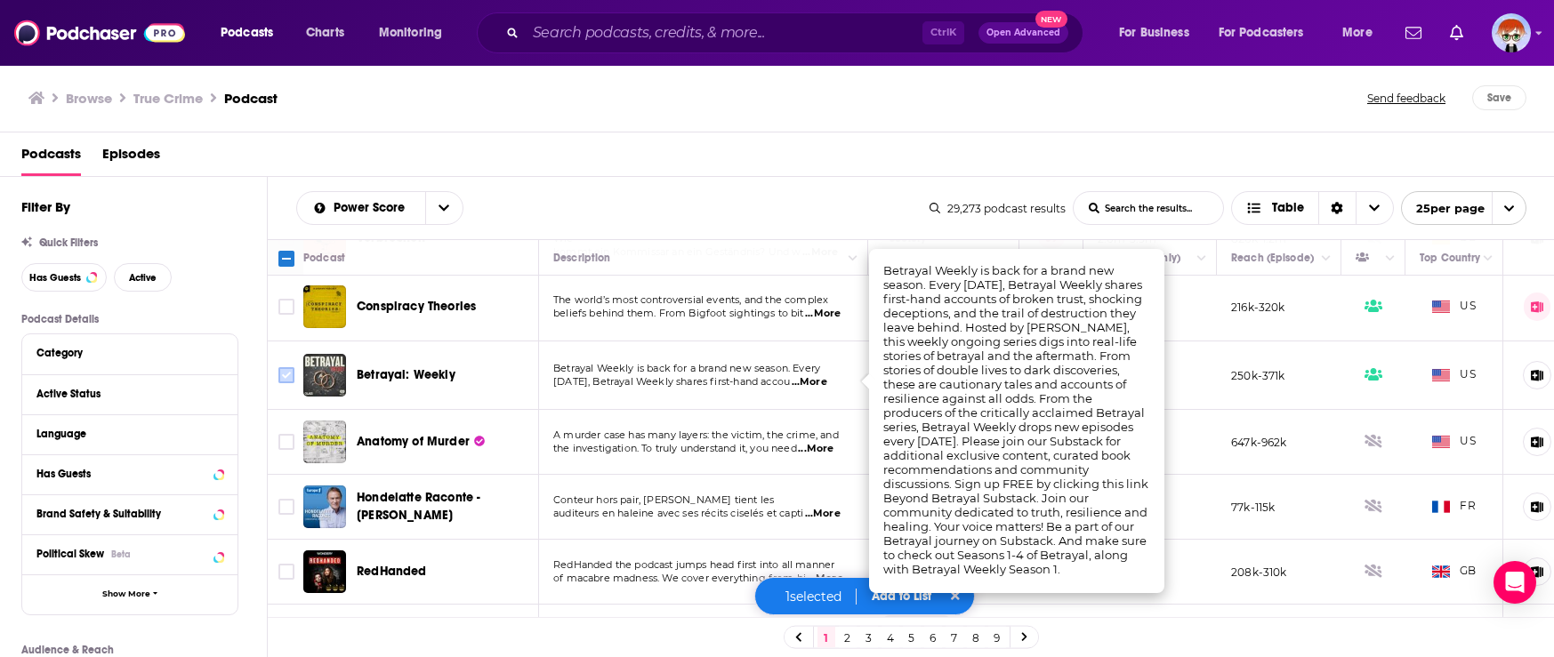
click at [287, 377] on input "Toggle select row" at bounding box center [286, 375] width 16 height 16
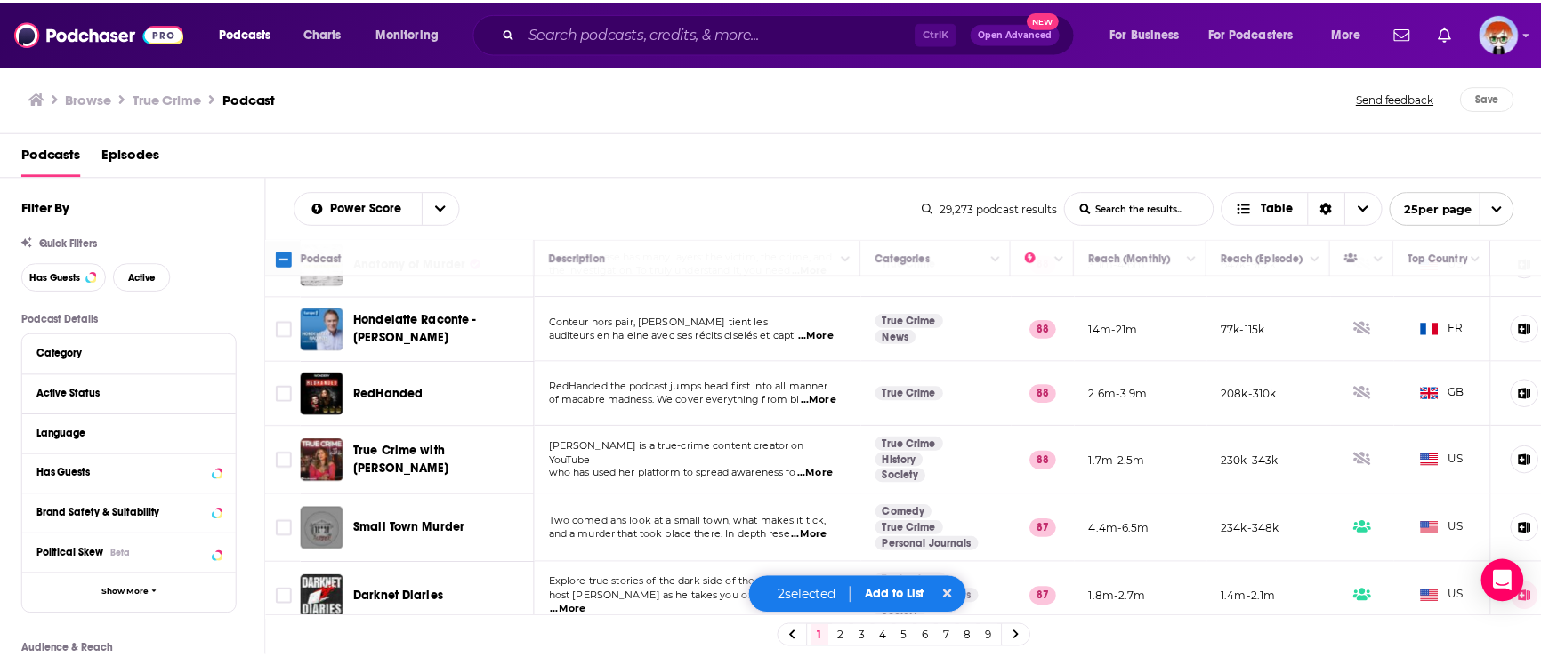
scroll to position [1358, 0]
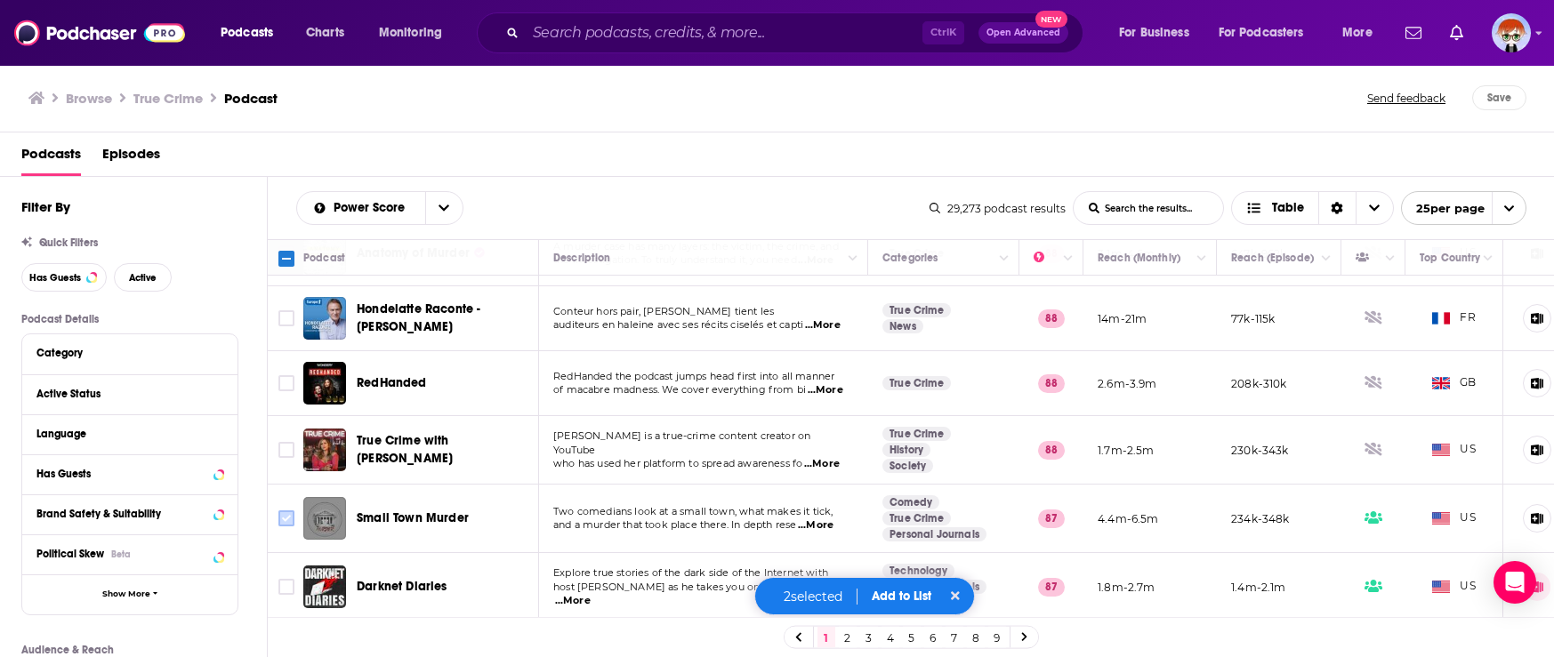
click at [284, 511] on input "Toggle select row" at bounding box center [286, 519] width 16 height 16
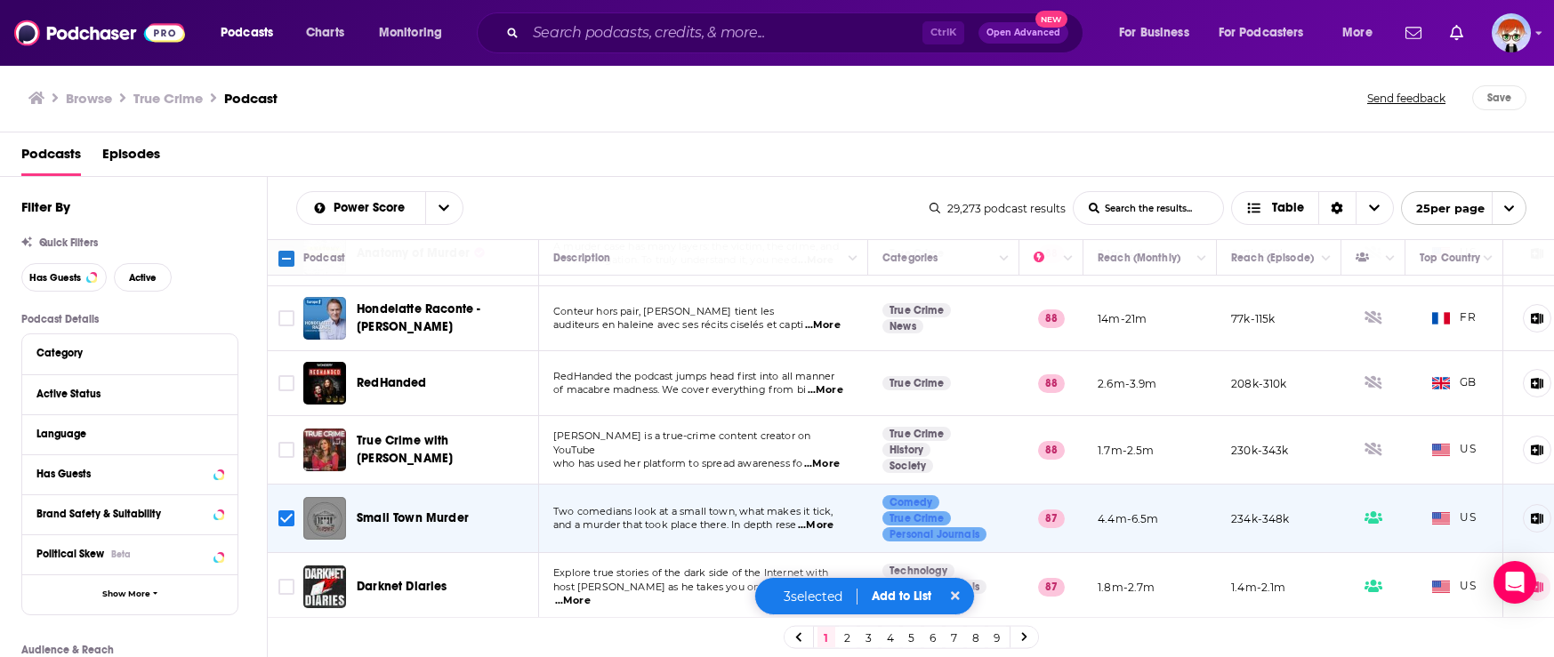
click at [900, 602] on button "Add to List" at bounding box center [901, 596] width 88 height 15
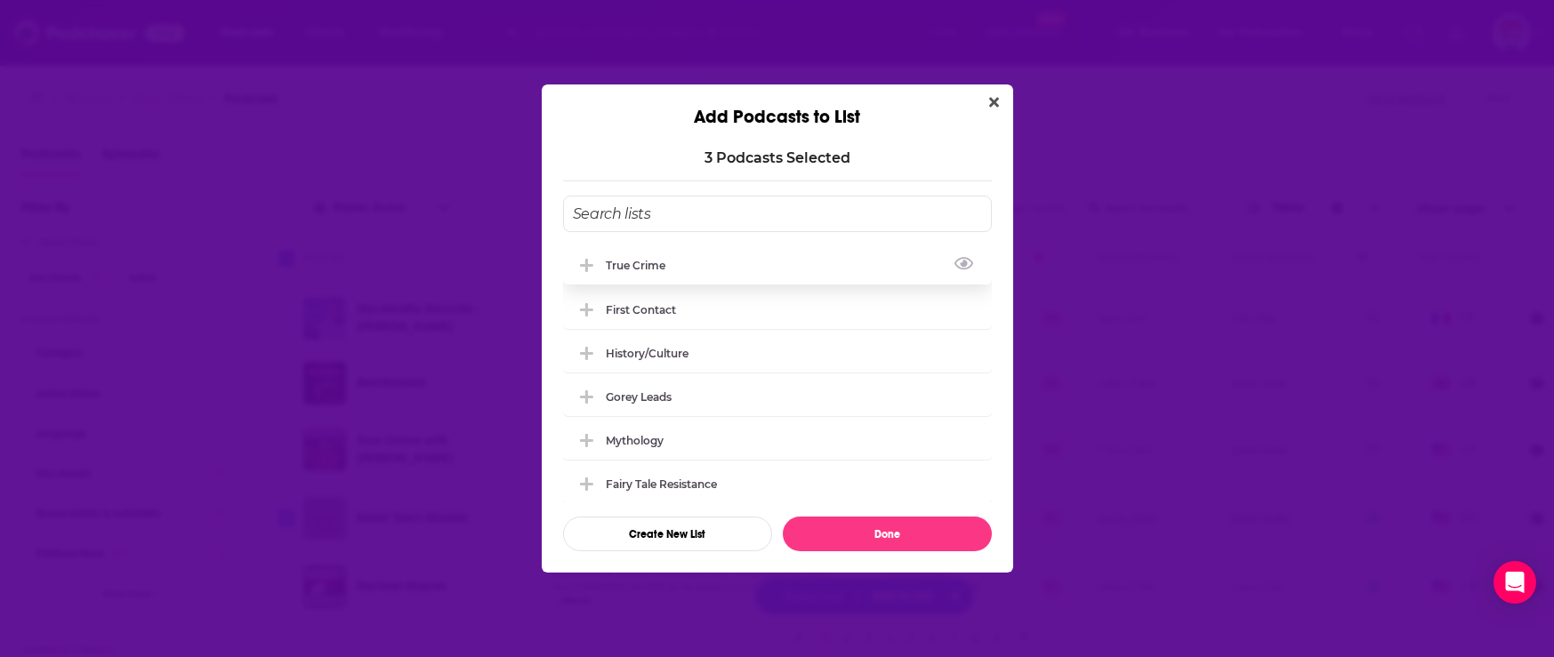
click at [663, 268] on div "True Crime" at bounding box center [641, 265] width 70 height 13
click at [889, 543] on button "Done" at bounding box center [887, 534] width 209 height 35
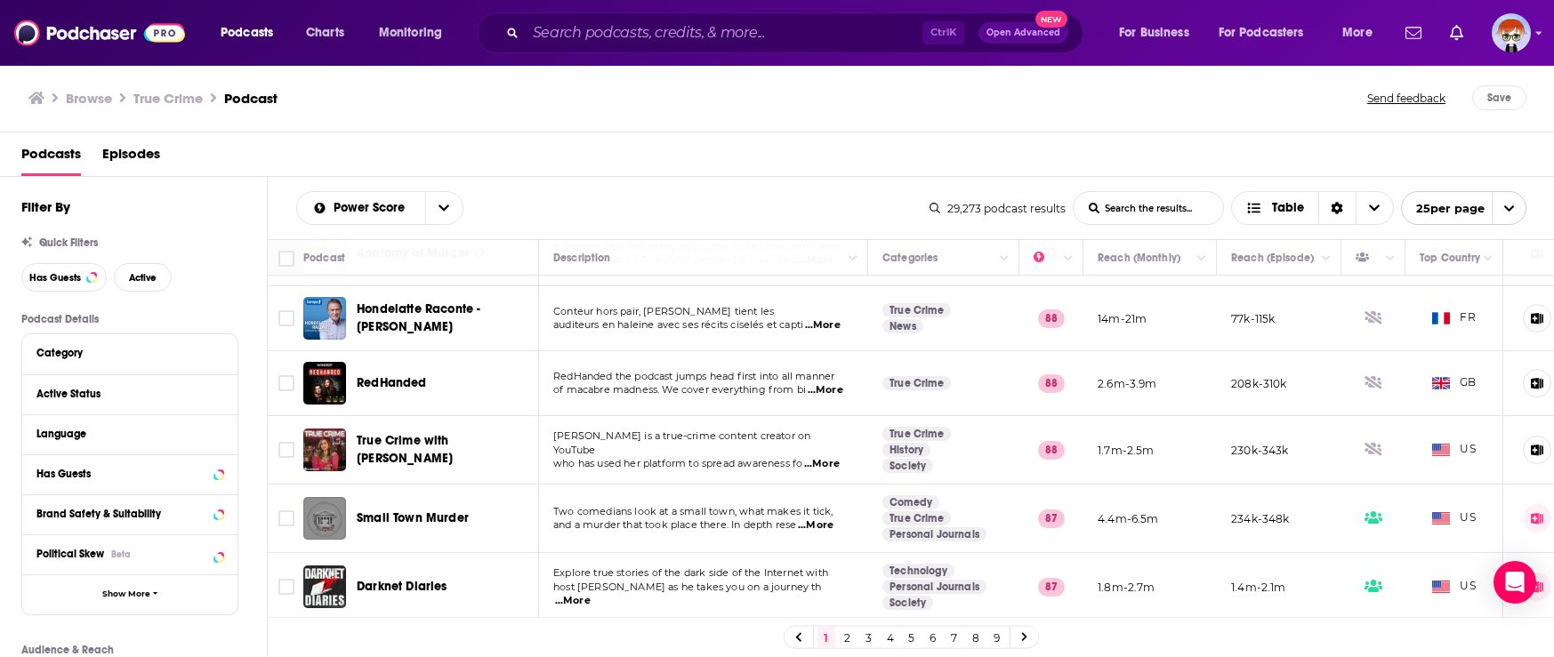
click at [1532, 31] on div "Podcasts Charts Monitoring Ctrl K Open Advanced New For Business For Podcasters…" at bounding box center [777, 33] width 1554 height 66
click at [1540, 34] on icon "Show profile menu" at bounding box center [1538, 33] width 7 height 11
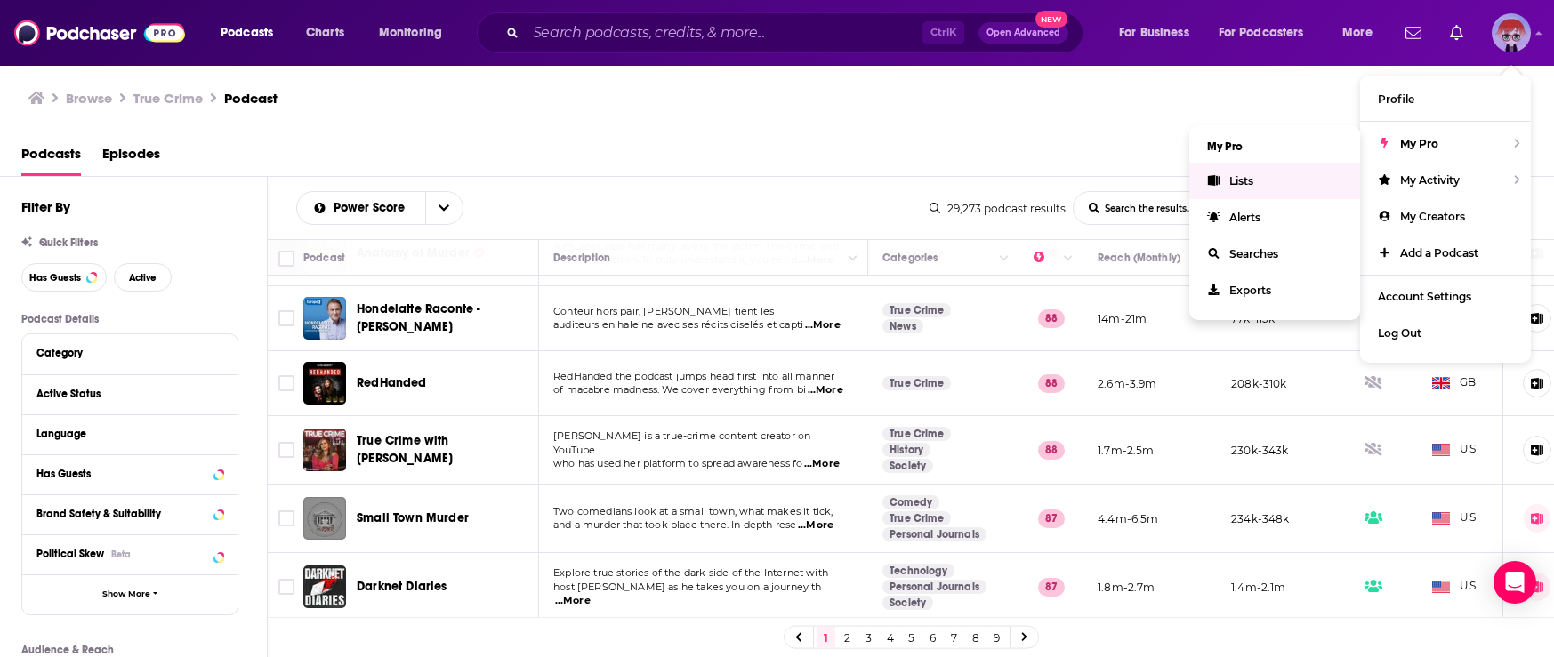
click at [1249, 181] on span "Lists" at bounding box center [1241, 180] width 24 height 13
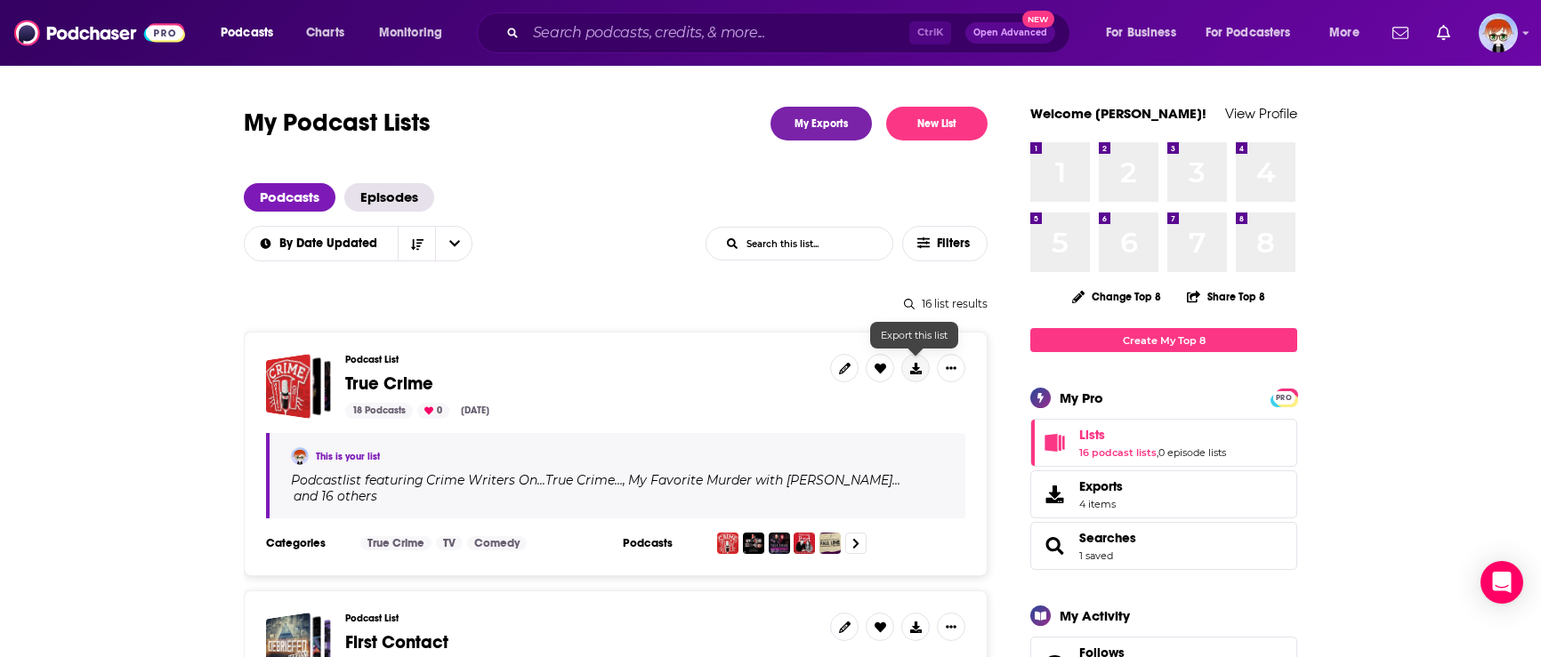
click at [918, 375] on button at bounding box center [915, 368] width 28 height 28
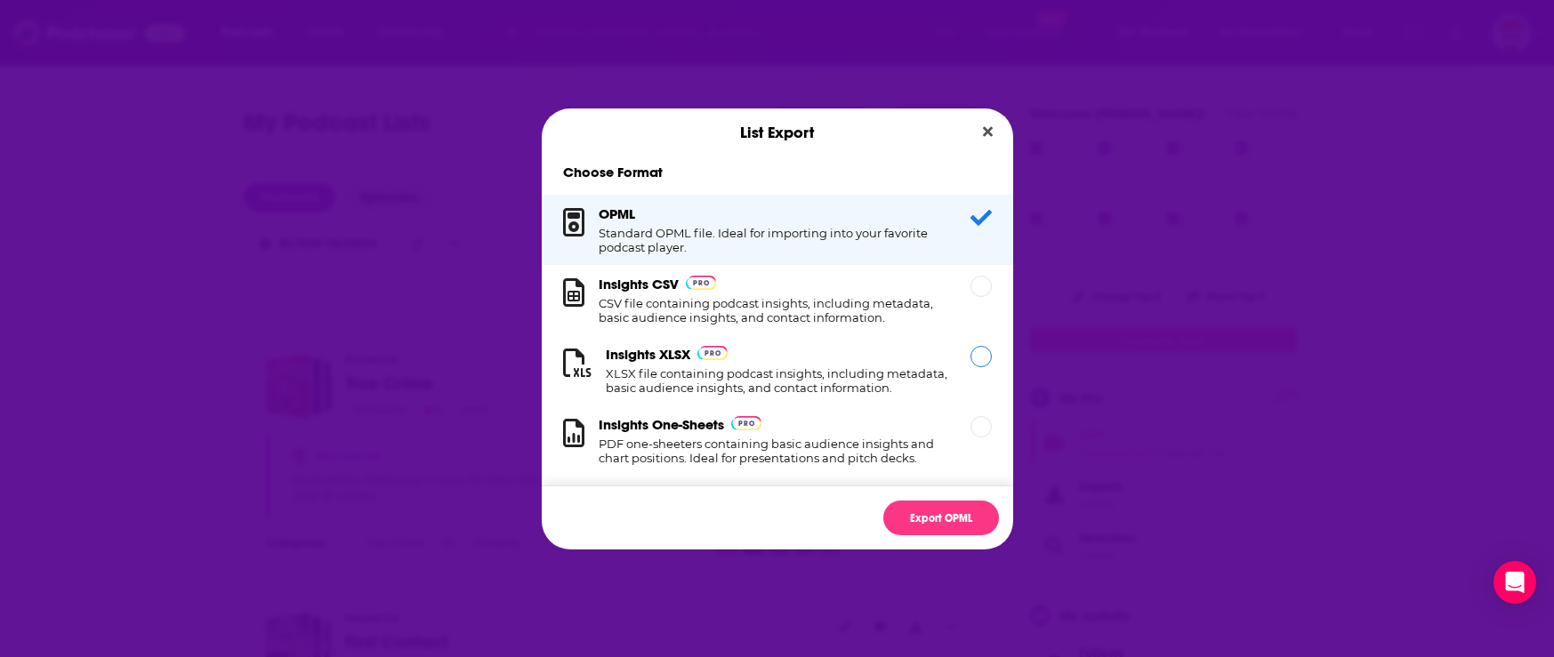
click at [909, 374] on h1 "XLSX file containing podcast insights, including metadata, basic audience insig…" at bounding box center [777, 380] width 343 height 28
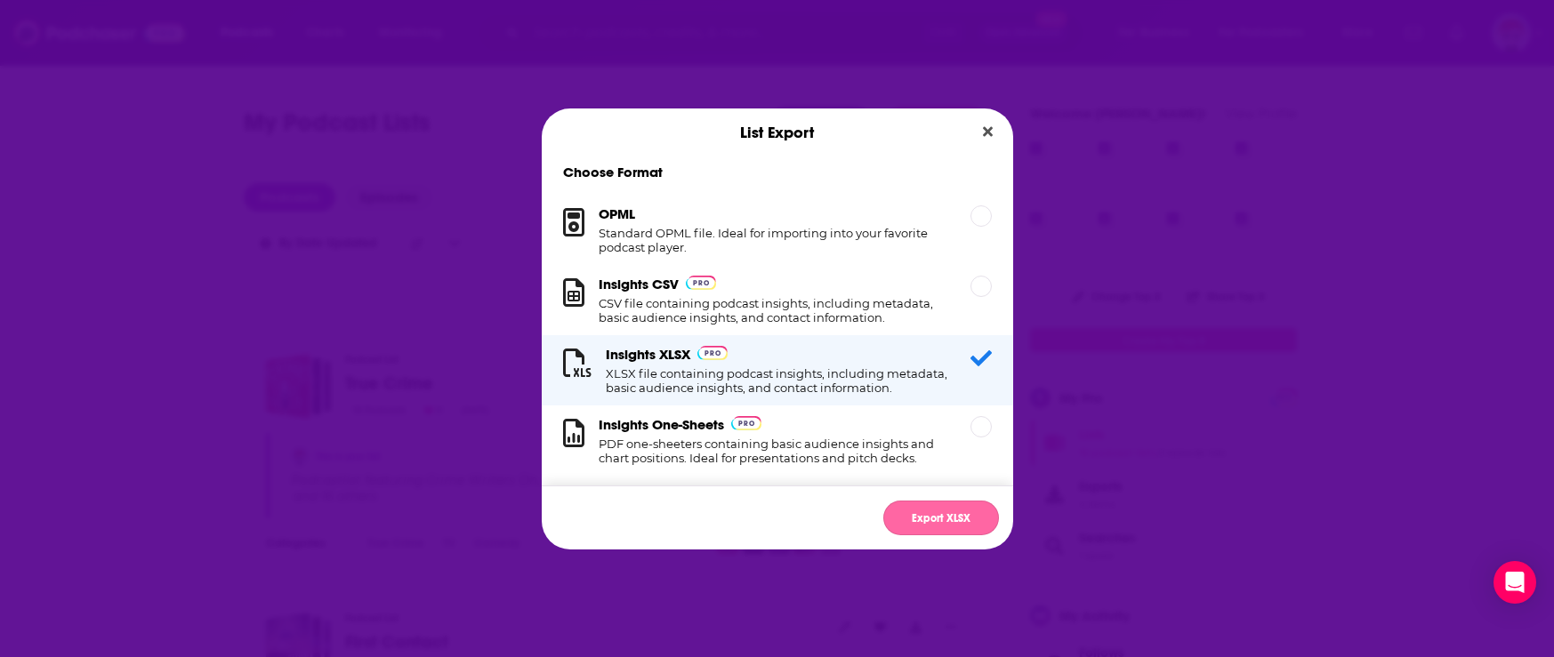
click at [939, 519] on button "Export XLSX" at bounding box center [941, 518] width 116 height 35
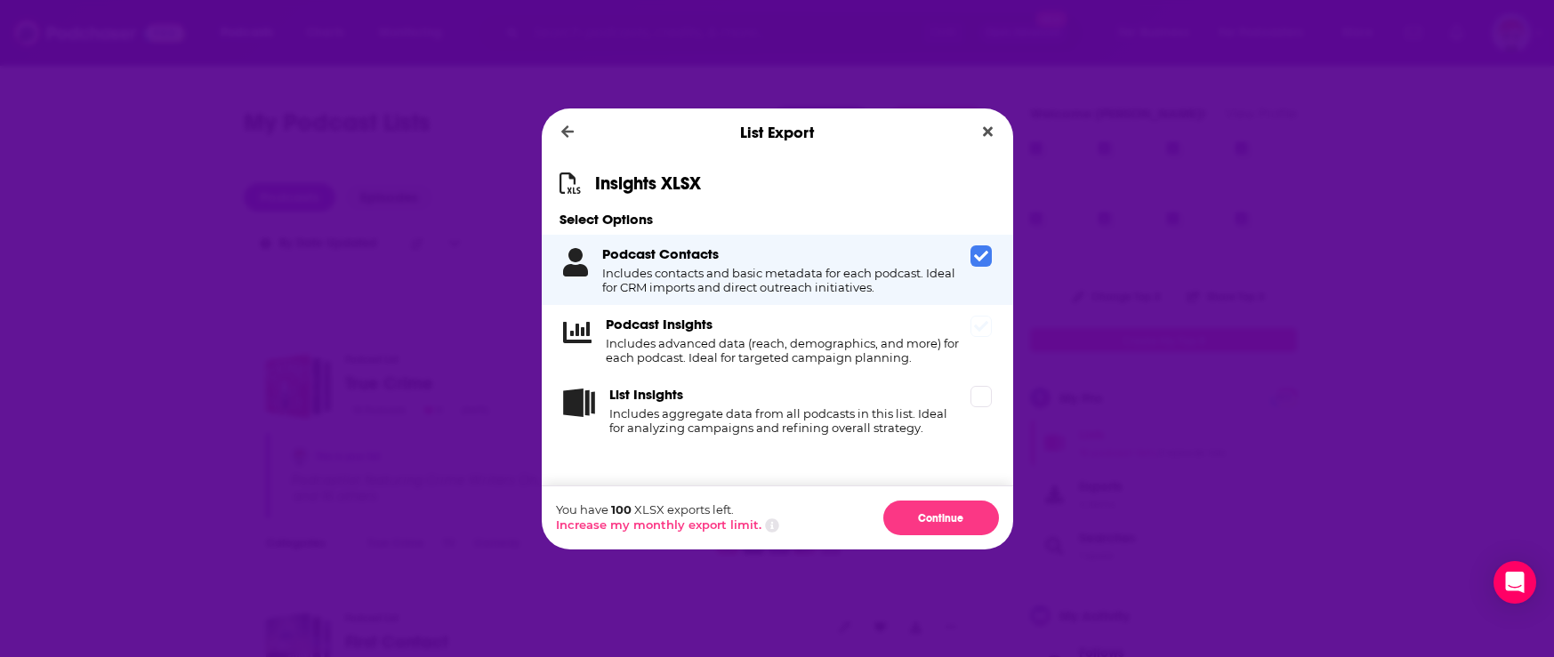
click at [984, 322] on icon "Dialog" at bounding box center [981, 326] width 14 height 14
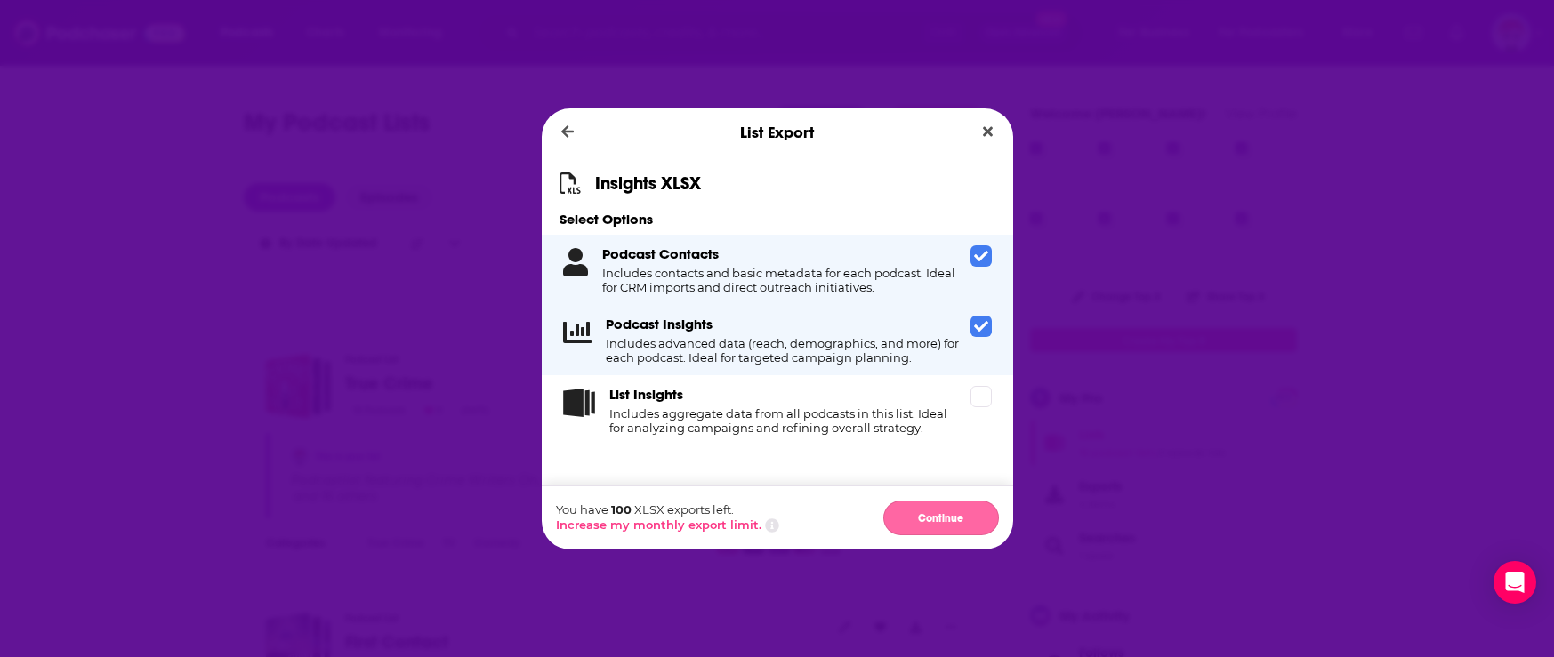
click at [966, 510] on button "Continue" at bounding box center [941, 518] width 116 height 35
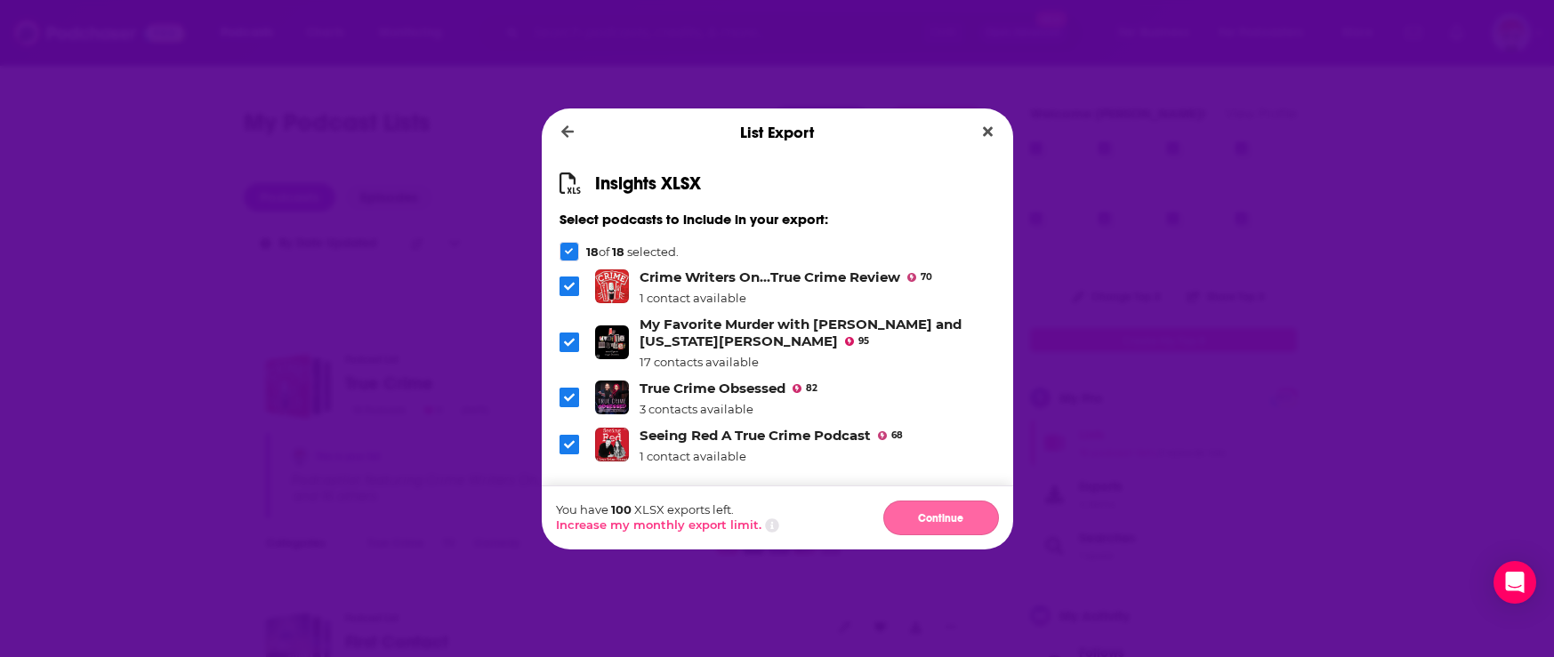
click at [949, 517] on button "Continue" at bounding box center [941, 518] width 116 height 35
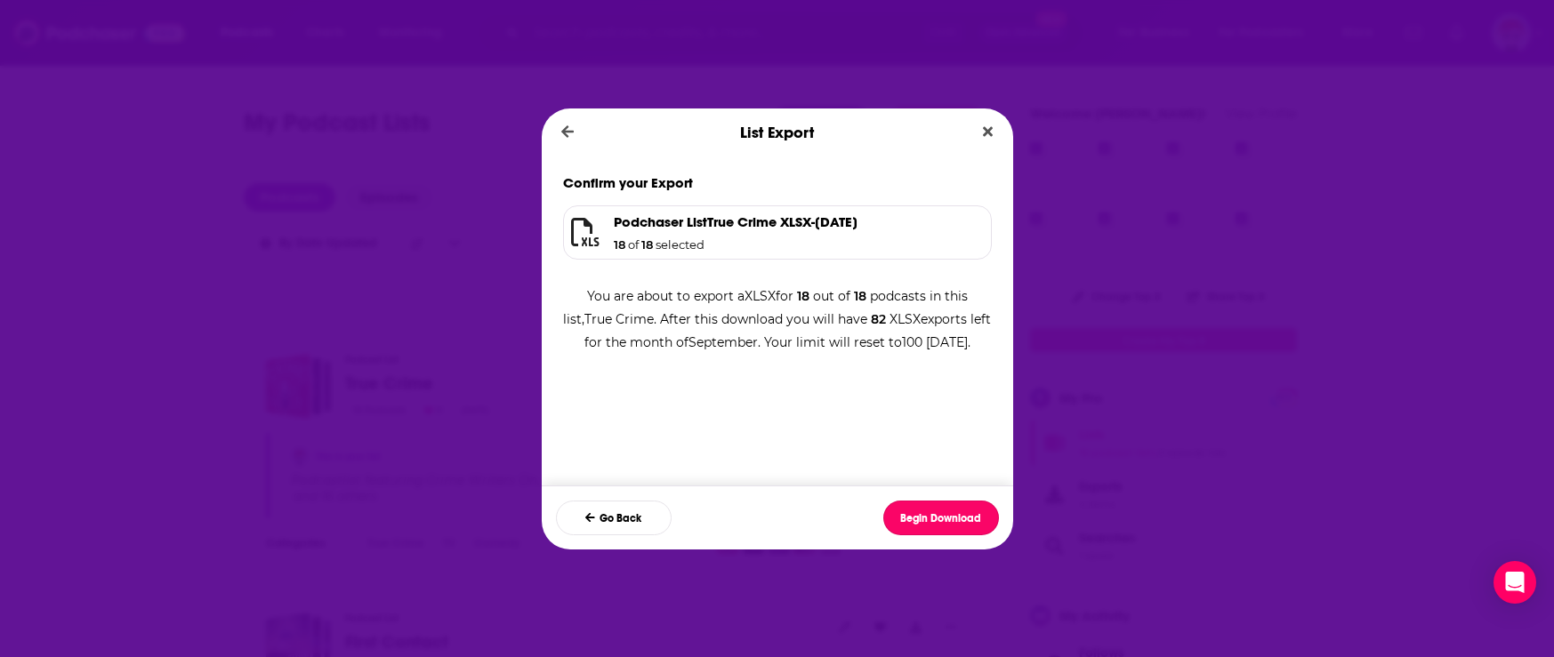
click at [949, 517] on button "Begin Download" at bounding box center [941, 518] width 116 height 35
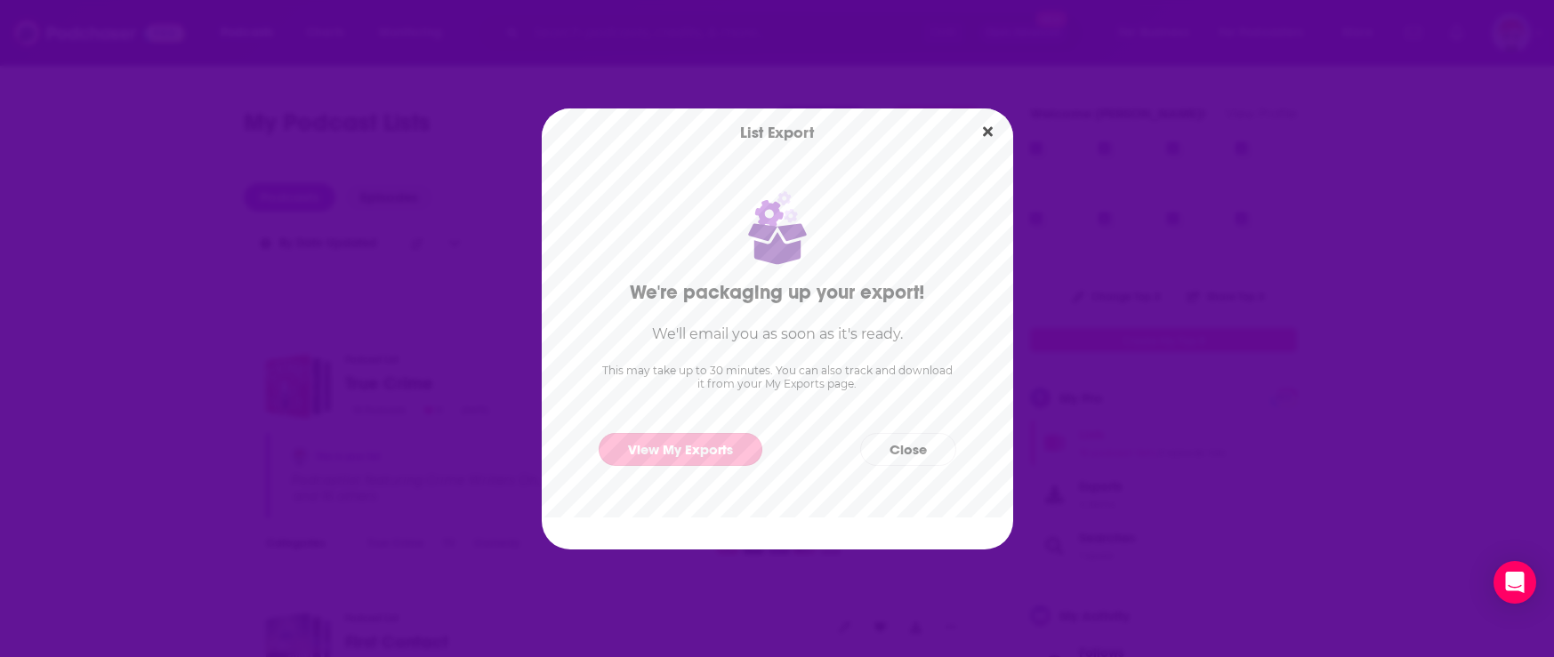
click at [710, 453] on link "View My Exports" at bounding box center [681, 449] width 164 height 33
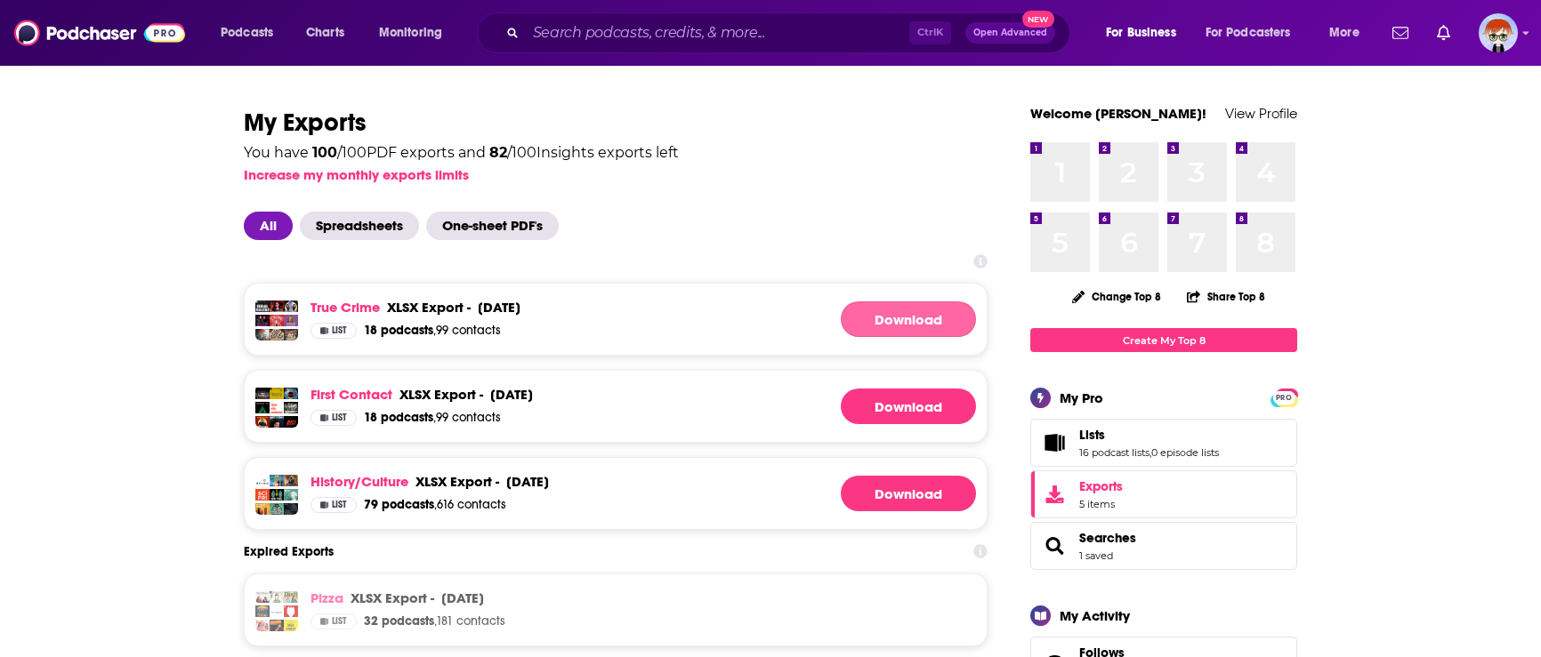
click at [912, 313] on link "Download" at bounding box center [908, 320] width 135 height 36
